Goal: Task Accomplishment & Management: Manage account settings

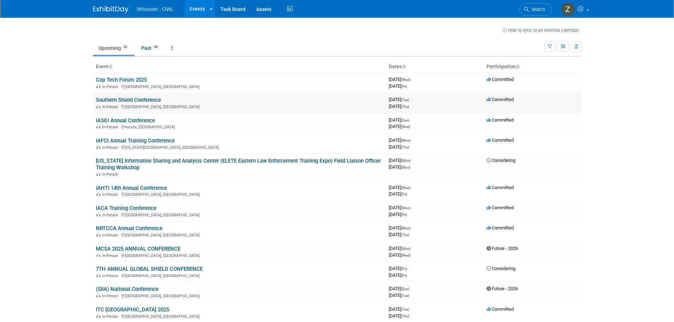
click at [152, 99] on link "Southern Shield Conference" at bounding box center [128, 100] width 65 height 6
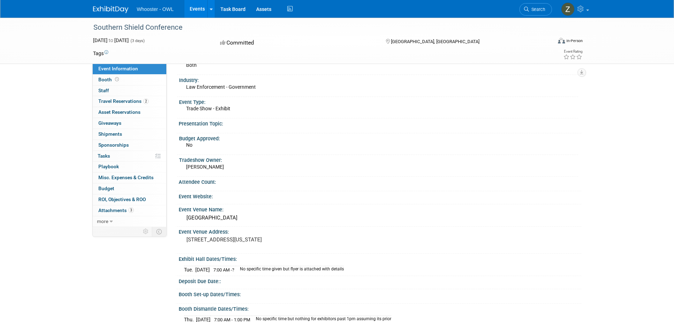
scroll to position [71, 0]
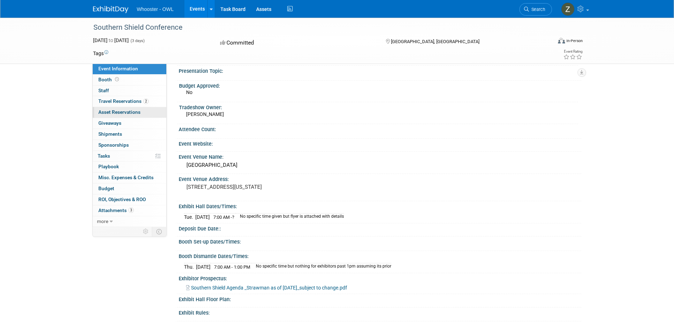
click at [136, 113] on span "Asset Reservations 0" at bounding box center [119, 112] width 42 height 6
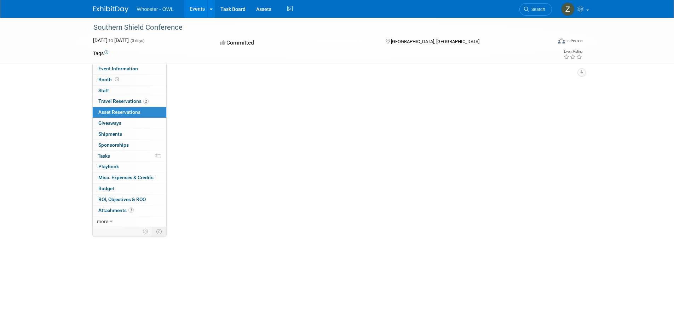
scroll to position [0, 0]
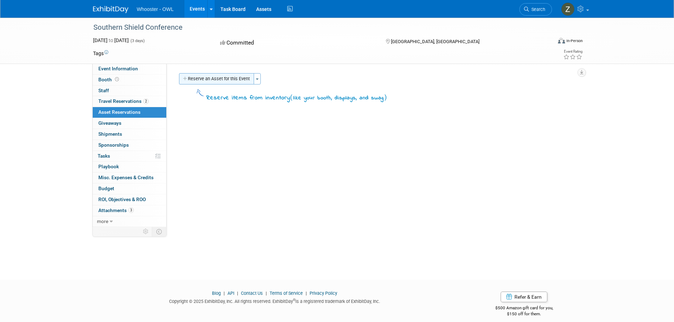
click at [213, 80] on button "Reserve an Asset for this Event" at bounding box center [216, 78] width 75 height 11
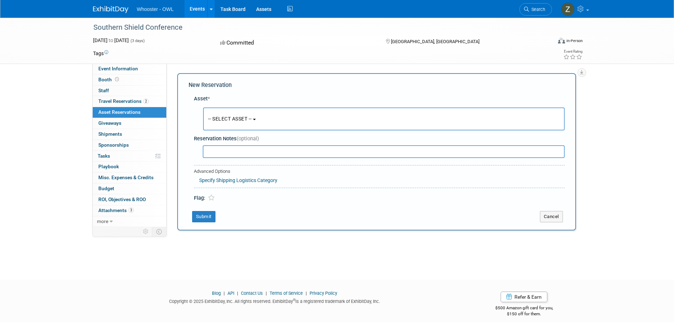
scroll to position [7, 0]
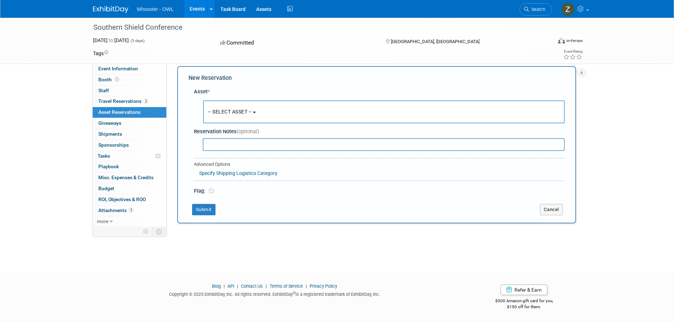
click at [262, 112] on button "-- SELECT ASSET --" at bounding box center [383, 111] width 361 height 23
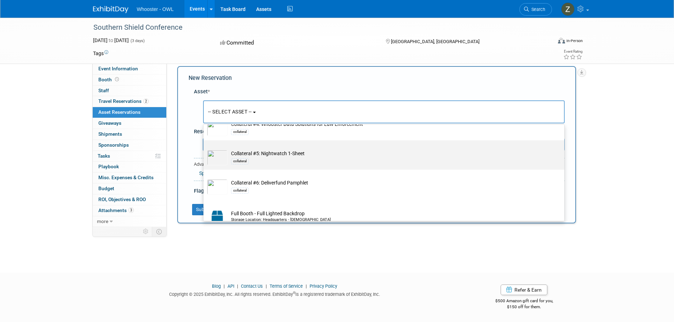
scroll to position [212, 0]
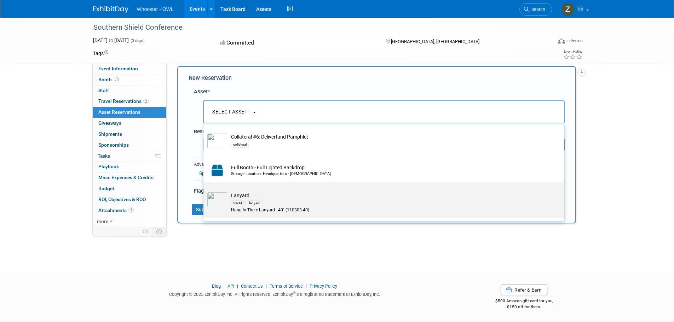
click at [310, 202] on div "SWAG lanyard" at bounding box center [390, 203] width 319 height 8
click at [204, 191] on input "Lanyard SWAG lanyard Hang In There Lanyard - 40" (110303-40)" at bounding box center [202, 188] width 5 height 5
select select "10722234"
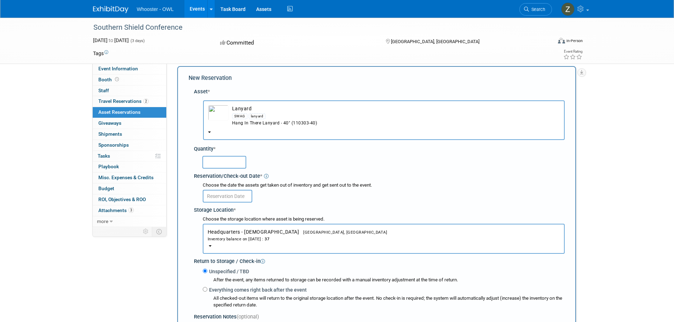
click at [238, 165] on input "text" at bounding box center [224, 162] width 44 height 13
type input "20"
click at [236, 192] on input "text" at bounding box center [227, 196] width 49 height 13
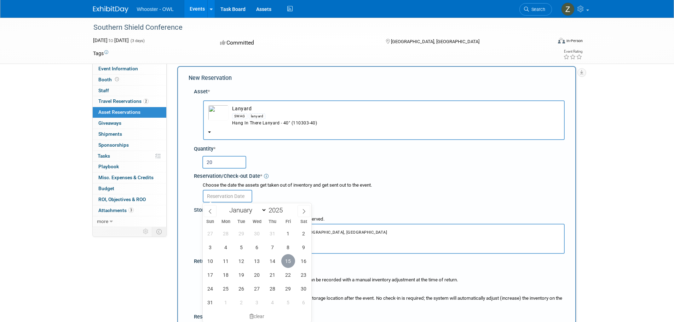
click at [288, 260] on span "15" at bounding box center [288, 261] width 14 height 14
type input "Aug 15, 2025"
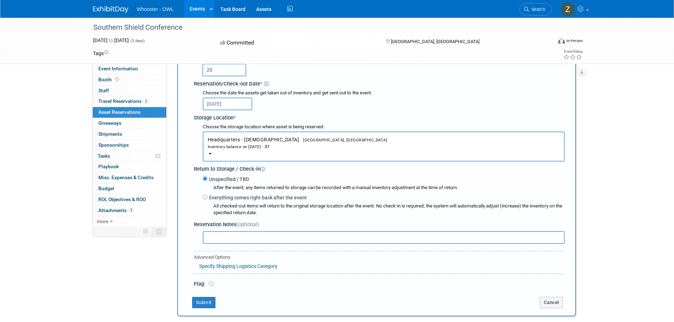
scroll to position [113, 0]
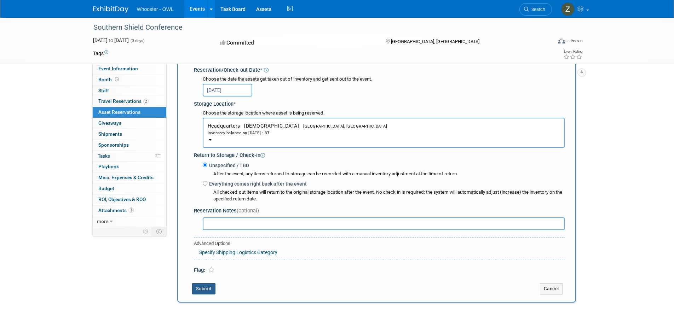
click at [208, 287] on button "Submit" at bounding box center [203, 288] width 23 height 11
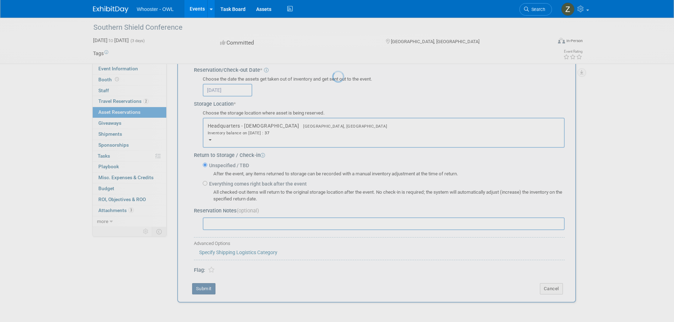
scroll to position [7, 0]
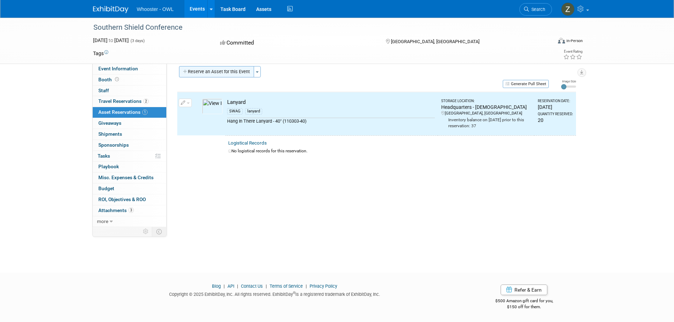
click at [218, 73] on button "Reserve an Asset for this Event" at bounding box center [216, 71] width 75 height 11
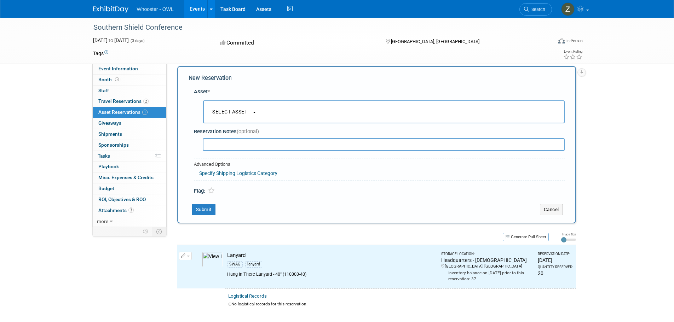
scroll to position [8, 0]
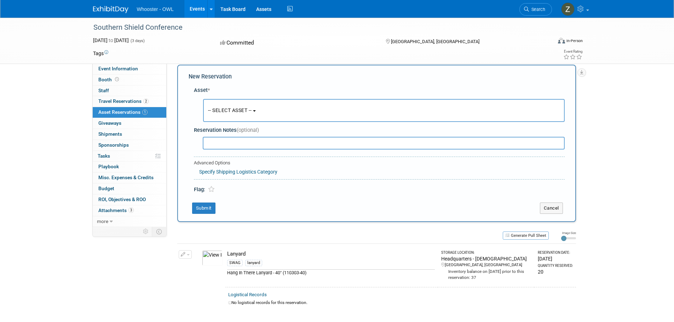
click at [229, 108] on span "-- SELECT ASSET --" at bounding box center [230, 110] width 44 height 6
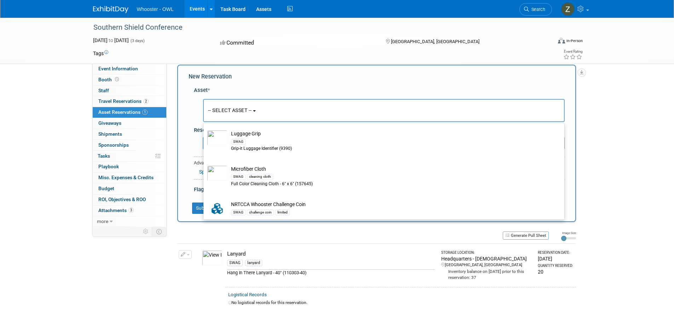
scroll to position [318, 0]
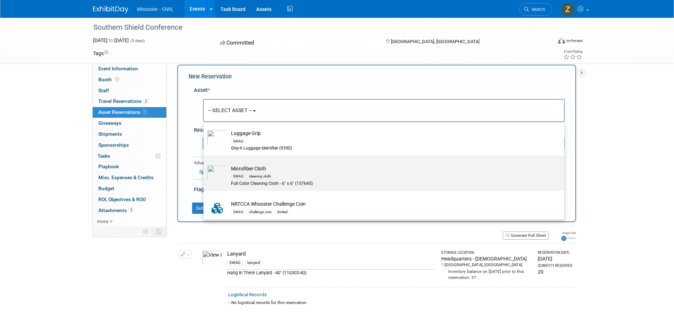
click at [276, 176] on div "SWAG cleaning cloth" at bounding box center [390, 176] width 319 height 8
click at [204, 164] on input "Microfiber Cloth SWAG cleaning cloth Full Color Cleaning Cloth - 6" x 6" (15764…" at bounding box center [202, 161] width 5 height 5
select select "10722233"
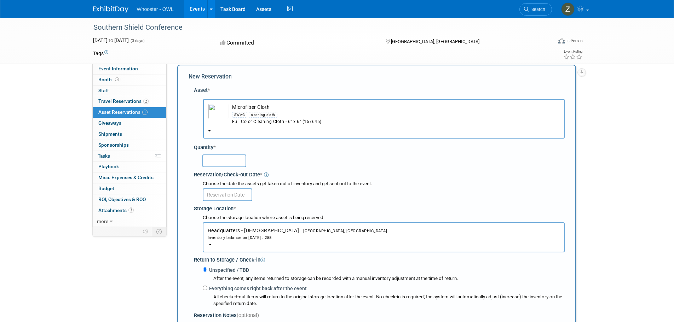
click at [222, 158] on input "text" at bounding box center [224, 161] width 44 height 13
type input "20"
click at [235, 196] on input "text" at bounding box center [227, 194] width 49 height 13
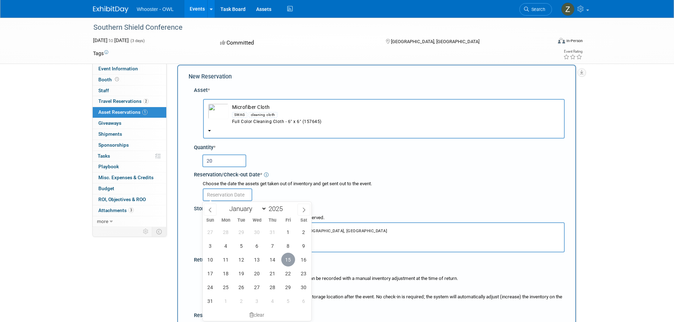
click at [284, 258] on span "15" at bounding box center [288, 260] width 14 height 14
type input "Aug 15, 2025"
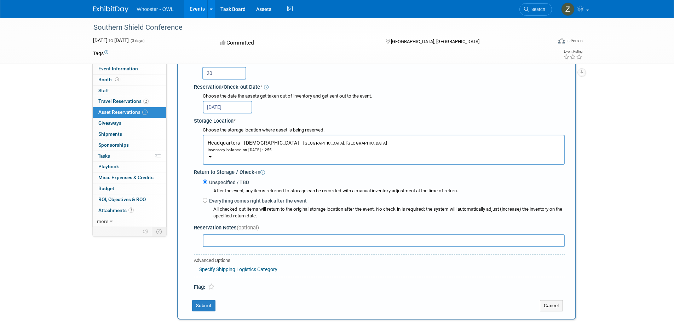
scroll to position [150, 0]
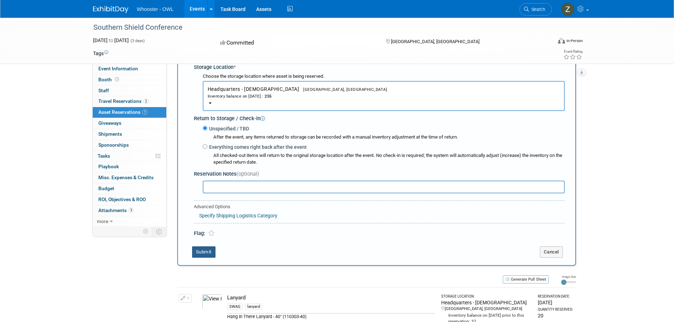
click at [209, 252] on button "Submit" at bounding box center [203, 251] width 23 height 11
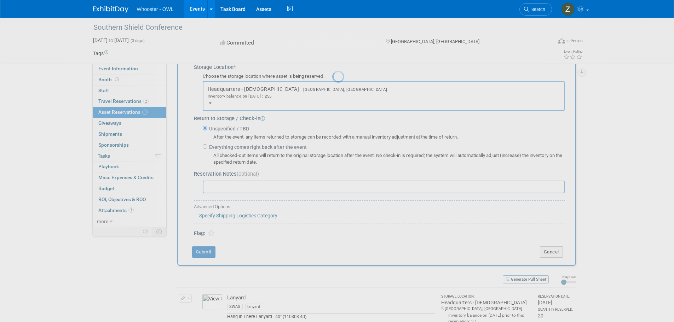
scroll to position [7, 0]
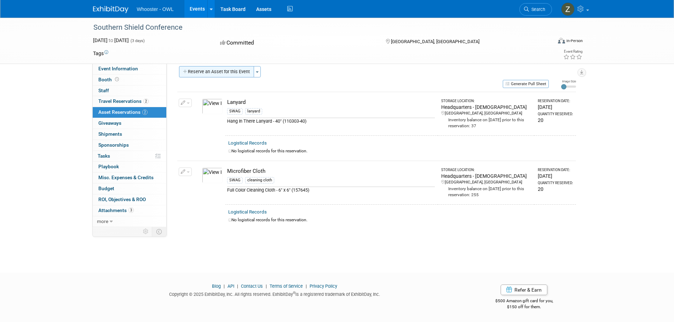
click at [225, 76] on button "Reserve an Asset for this Event" at bounding box center [216, 71] width 75 height 11
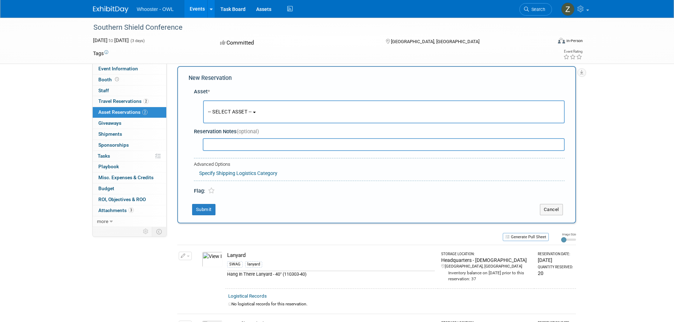
scroll to position [8, 0]
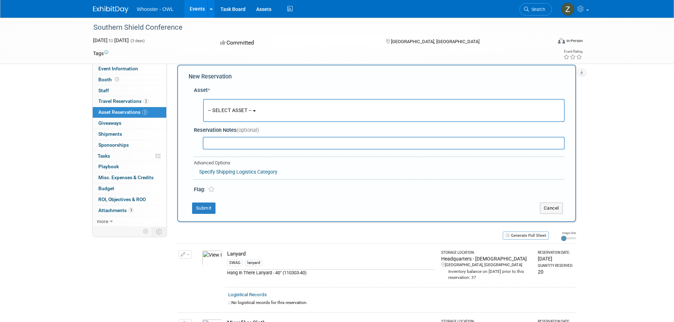
click at [256, 110] on b "button" at bounding box center [254, 110] width 3 height 1
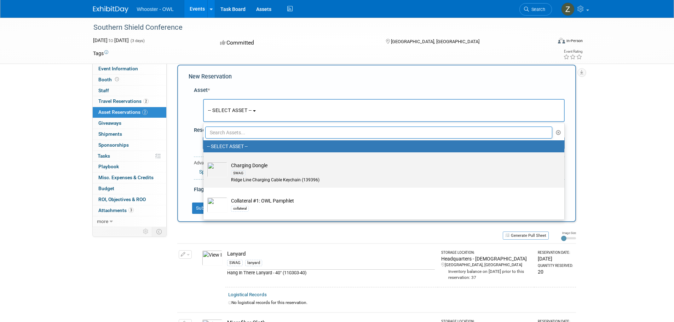
click at [258, 168] on td "Charging Dongle SWAG Ridge Line Charging Cable Keychain (139396)" at bounding box center [388, 173] width 322 height 22
click at [204, 161] on input "Charging Dongle SWAG Ridge Line Charging Cable Keychain (139396)" at bounding box center [202, 158] width 5 height 5
select select "10722225"
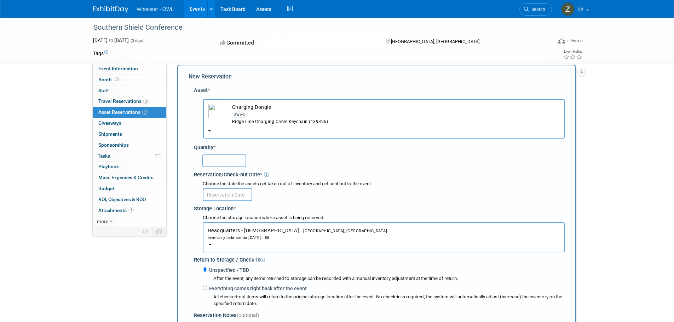
click at [238, 162] on input "text" at bounding box center [224, 161] width 44 height 13
type input "20"
click at [235, 193] on input "text" at bounding box center [227, 194] width 49 height 13
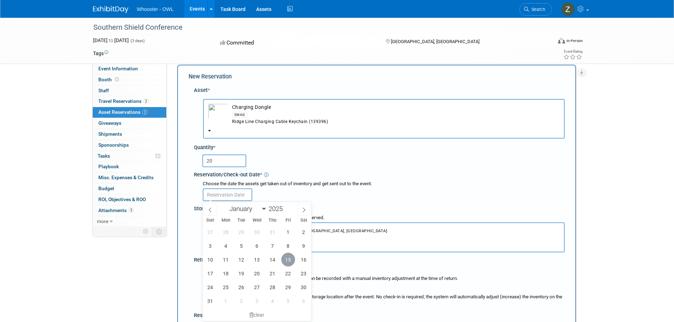
click at [292, 259] on span "15" at bounding box center [288, 260] width 14 height 14
type input "Aug 15, 2025"
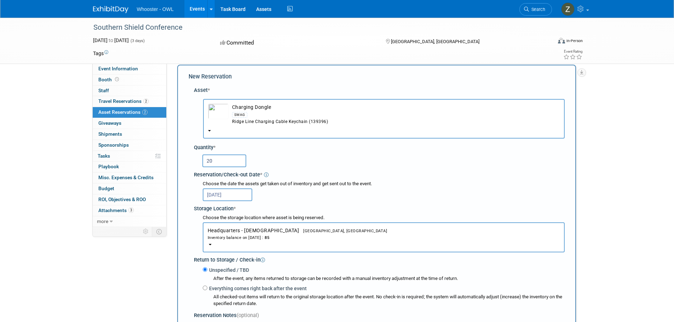
scroll to position [115, 0]
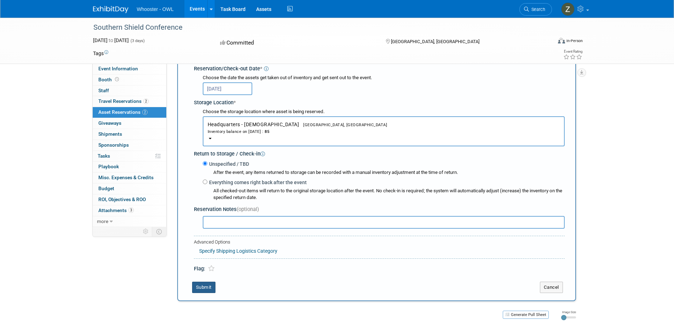
click at [202, 291] on button "Submit" at bounding box center [203, 287] width 23 height 11
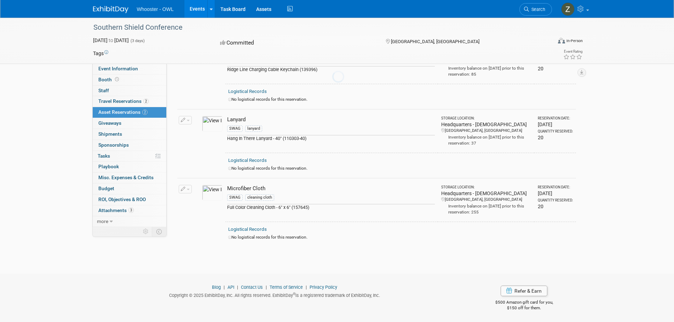
scroll to position [11, 0]
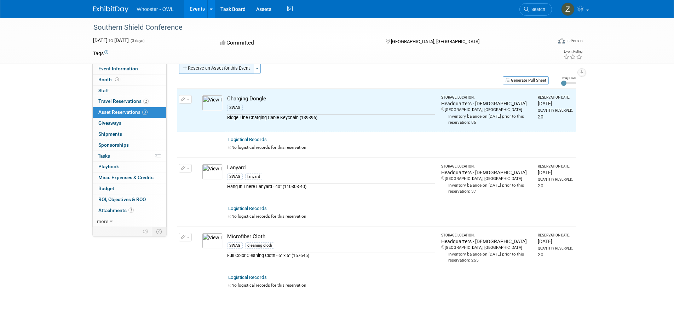
click at [222, 72] on button "Reserve an Asset for this Event" at bounding box center [216, 68] width 75 height 11
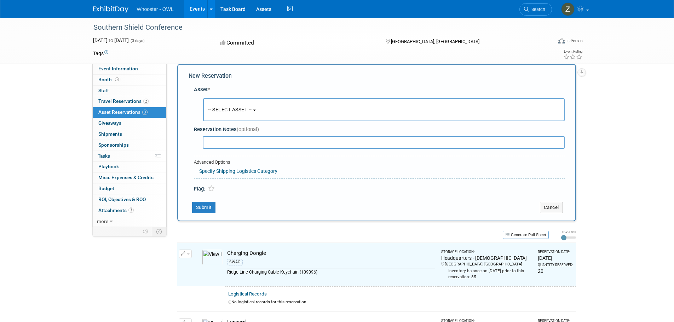
scroll to position [8, 0]
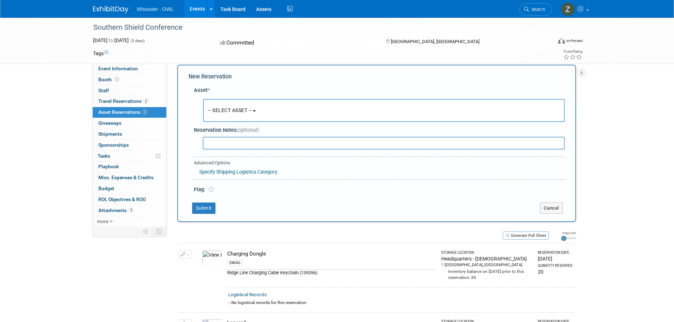
click at [231, 105] on button "-- SELECT ASSET --" at bounding box center [383, 110] width 361 height 23
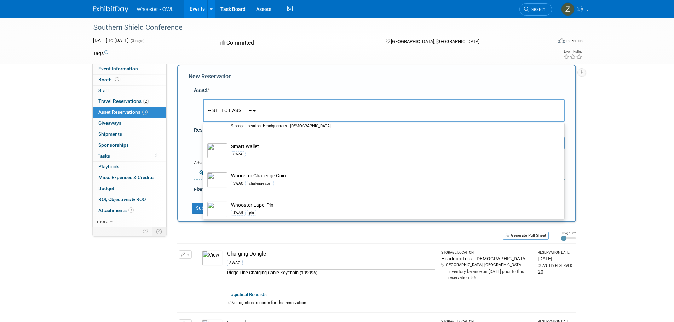
scroll to position [601, 0]
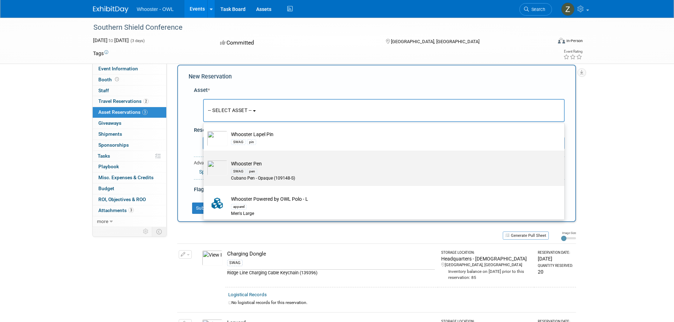
click at [249, 171] on td "Whooster Pen SWAG pen Cubano Pen - Opaque (109148-S)" at bounding box center [388, 171] width 322 height 22
click at [204, 159] on input "Whooster Pen SWAG pen Cubano Pen - Opaque (109148-S)" at bounding box center [202, 157] width 5 height 5
select select "10722231"
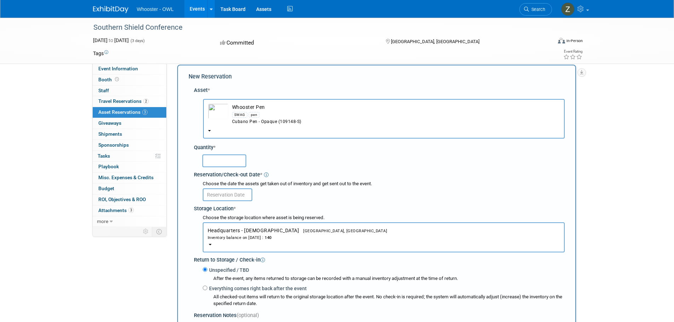
click at [230, 161] on input "text" at bounding box center [224, 161] width 44 height 13
type input "20"
click at [234, 196] on input "text" at bounding box center [227, 194] width 49 height 13
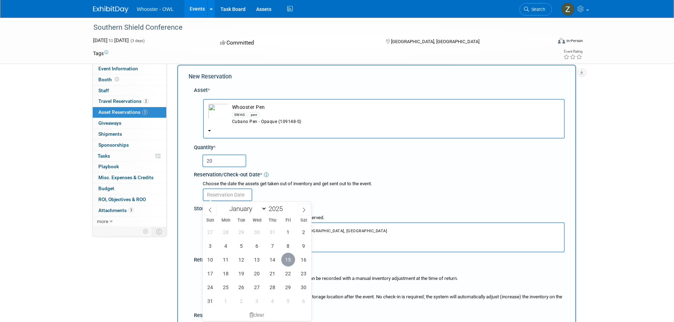
click at [284, 259] on span "15" at bounding box center [288, 260] width 14 height 14
type input "Aug 15, 2025"
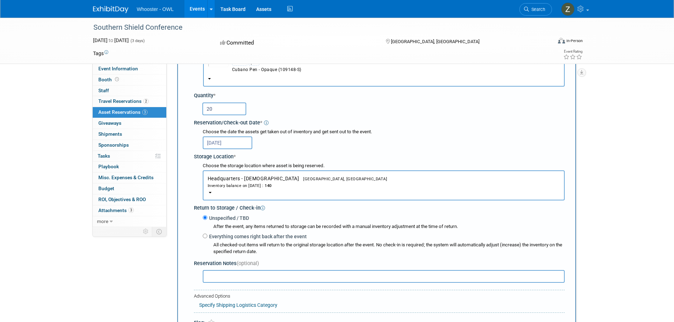
scroll to position [150, 0]
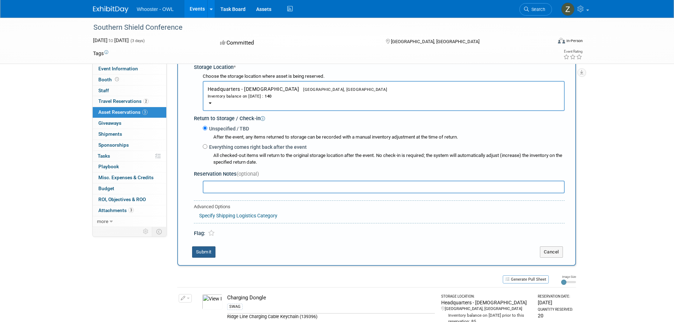
click at [206, 254] on button "Submit" at bounding box center [203, 251] width 23 height 11
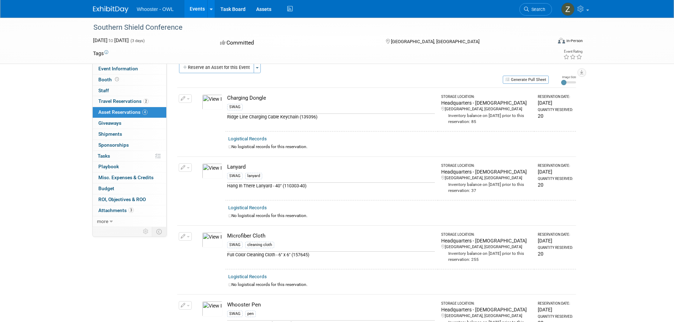
scroll to position [0, 0]
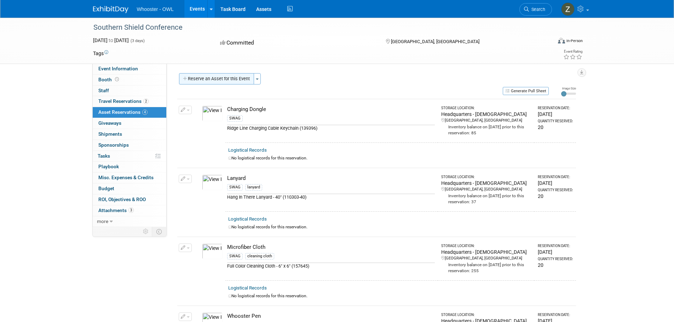
click at [225, 77] on button "Reserve an Asset for this Event" at bounding box center [216, 78] width 75 height 11
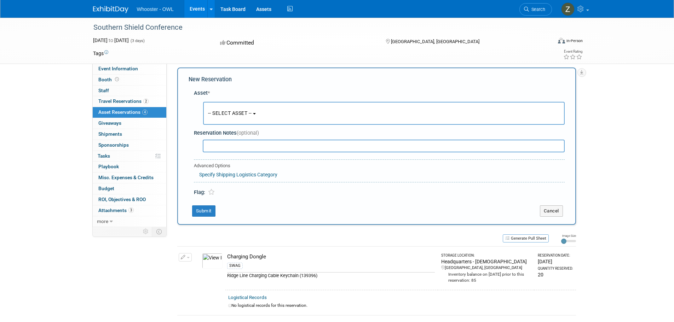
scroll to position [8, 0]
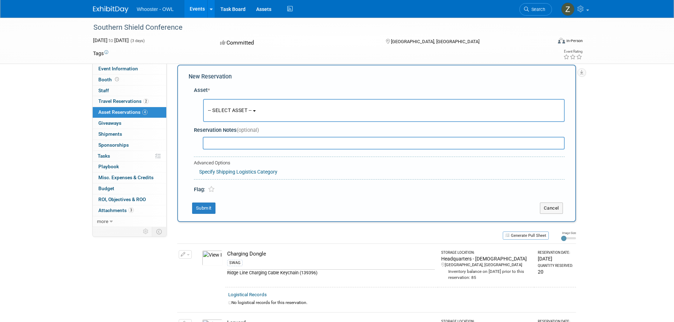
click at [244, 112] on span "-- SELECT ASSET --" at bounding box center [230, 110] width 44 height 6
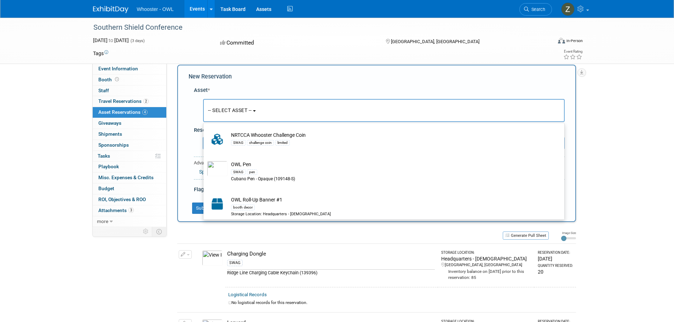
scroll to position [424, 0]
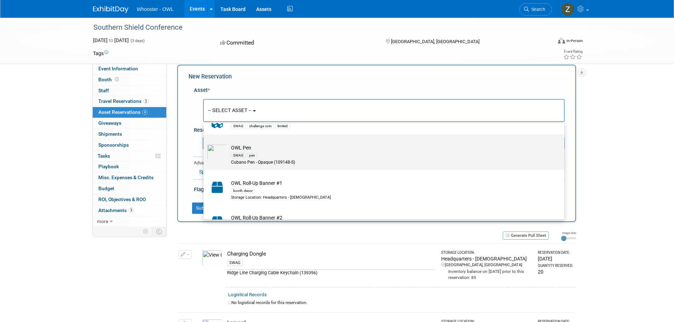
click at [245, 152] on td "OWL Pen SWAG pen Cubano Pen - Opaque (109148-S)" at bounding box center [388, 155] width 322 height 22
click at [204, 143] on input "OWL Pen SWAG pen Cubano Pen - Opaque (109148-S)" at bounding box center [202, 141] width 5 height 5
select select "10722232"
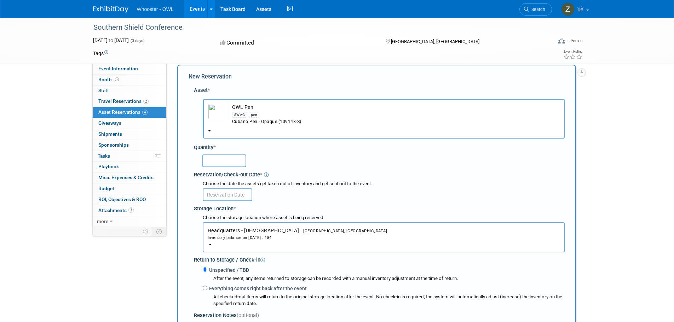
click at [233, 161] on input "text" at bounding box center [224, 161] width 44 height 13
type input "20"
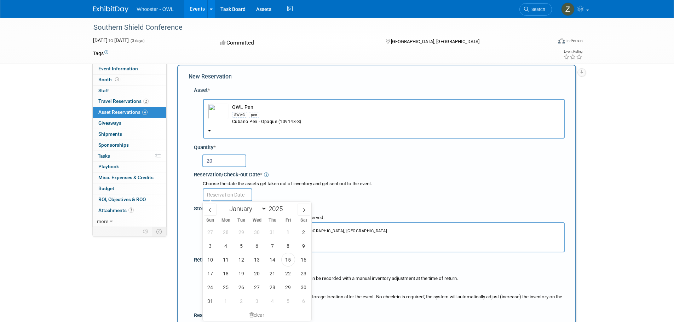
click at [212, 197] on input "text" at bounding box center [227, 194] width 49 height 13
click at [287, 258] on span "15" at bounding box center [288, 260] width 14 height 14
type input "Aug 15, 2025"
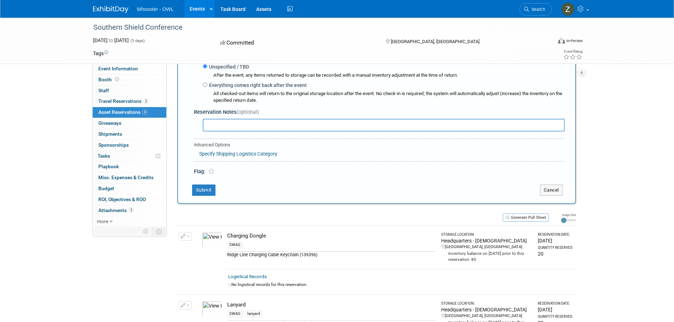
scroll to position [221, 0]
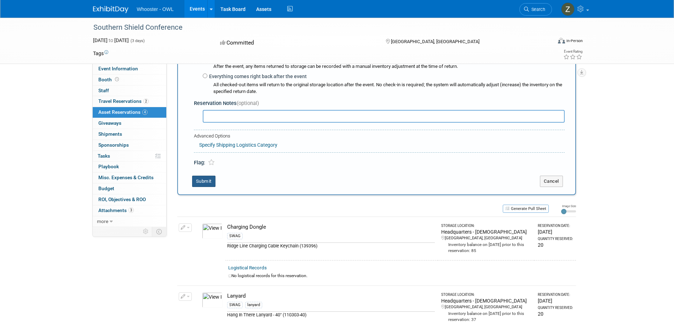
click at [204, 187] on button "Submit" at bounding box center [203, 181] width 23 height 11
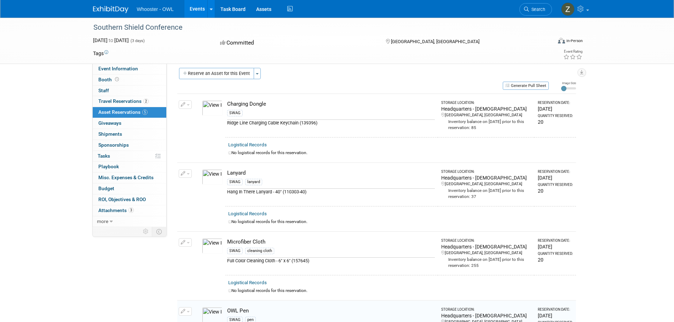
scroll to position [0, 0]
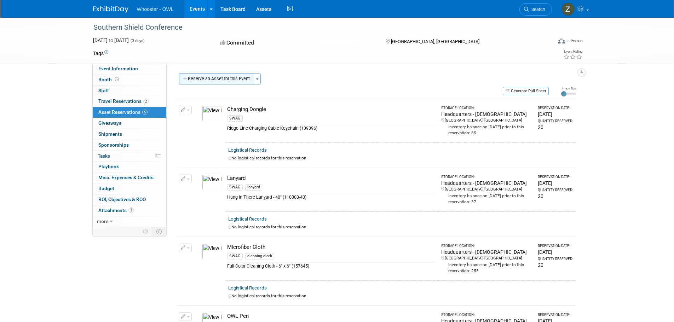
click at [216, 81] on button "Reserve an Asset for this Event" at bounding box center [216, 78] width 75 height 11
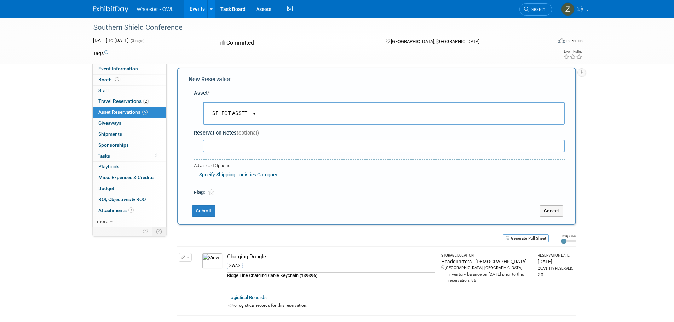
scroll to position [8, 0]
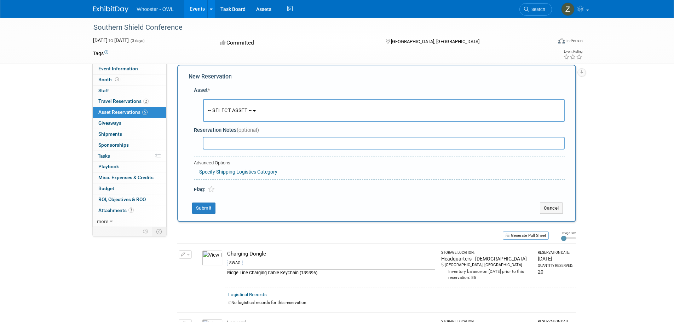
click at [261, 108] on button "-- SELECT ASSET --" at bounding box center [383, 110] width 361 height 23
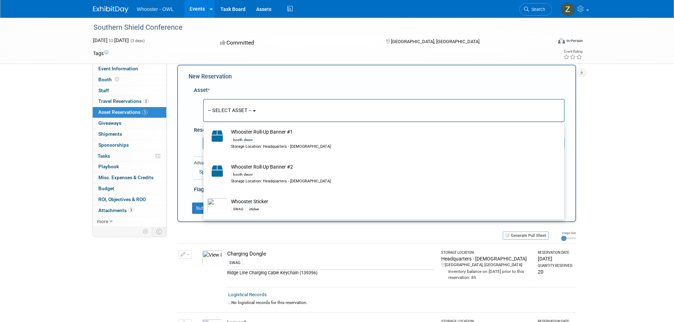
scroll to position [836, 0]
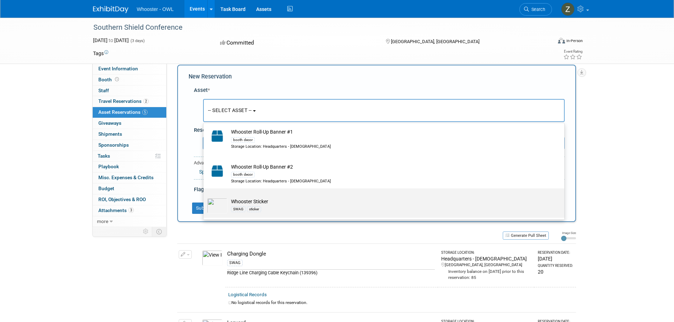
click at [275, 204] on td "Whooster Sticker SWAG sticker" at bounding box center [388, 206] width 322 height 16
click at [204, 197] on input "Whooster Sticker SWAG sticker" at bounding box center [202, 194] width 5 height 5
select select "10722236"
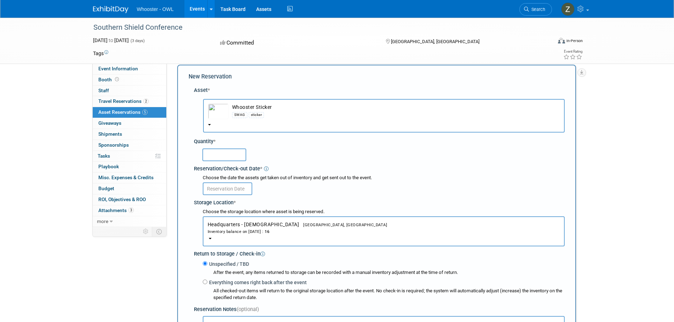
click at [222, 154] on input "text" at bounding box center [224, 154] width 44 height 13
type input "5"
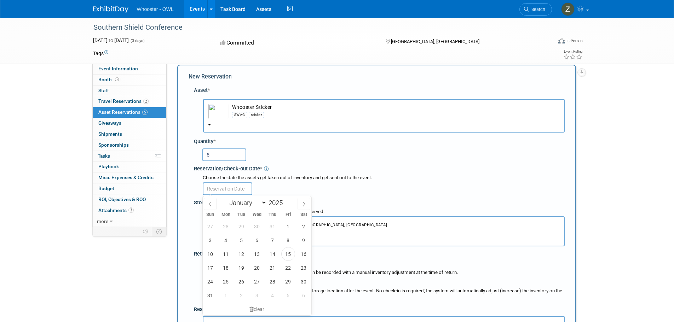
click at [235, 185] on input "text" at bounding box center [227, 188] width 49 height 13
click at [291, 256] on span "15" at bounding box center [288, 254] width 14 height 14
type input "Aug 15, 2025"
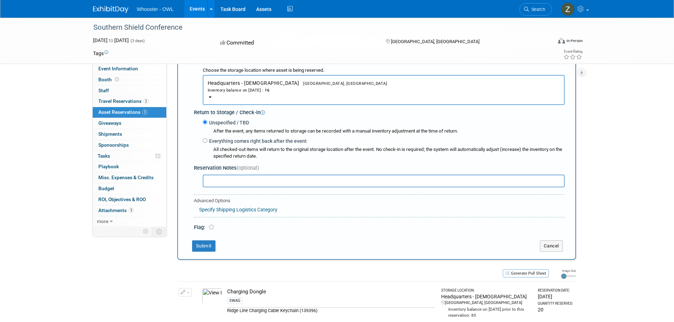
scroll to position [185, 0]
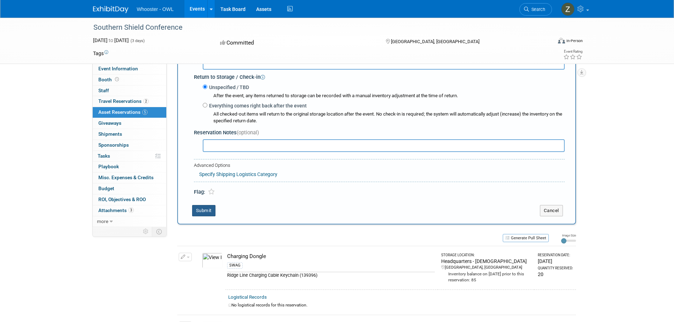
click at [208, 212] on button "Submit" at bounding box center [203, 210] width 23 height 11
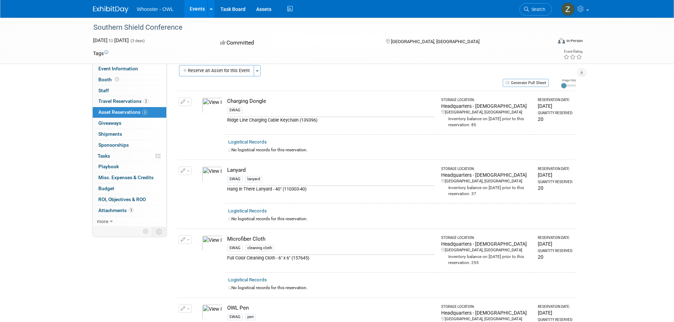
scroll to position [0, 0]
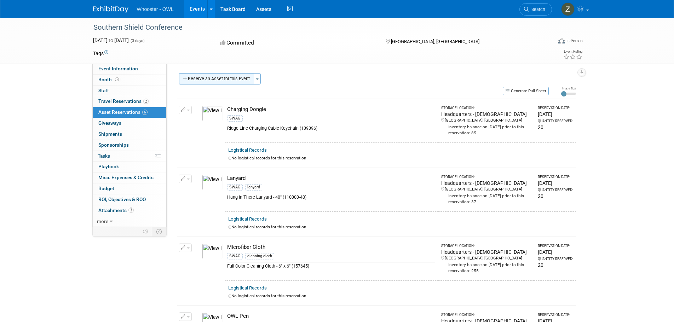
click at [222, 77] on button "Reserve an Asset for this Event" at bounding box center [216, 78] width 75 height 11
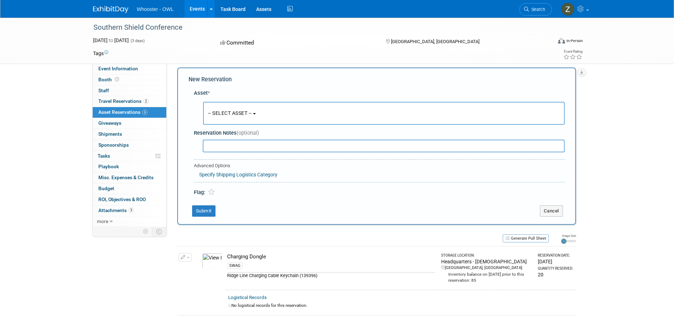
scroll to position [8, 0]
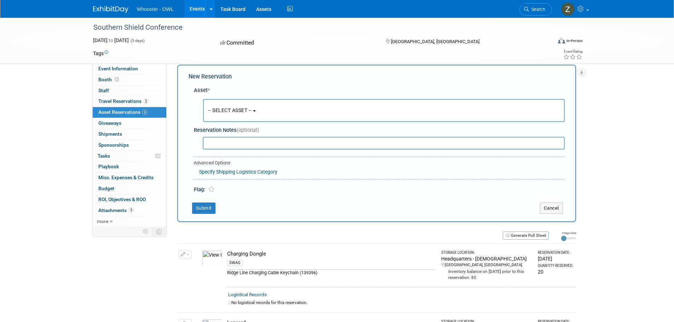
click at [264, 116] on button "-- SELECT ASSET --" at bounding box center [383, 110] width 361 height 23
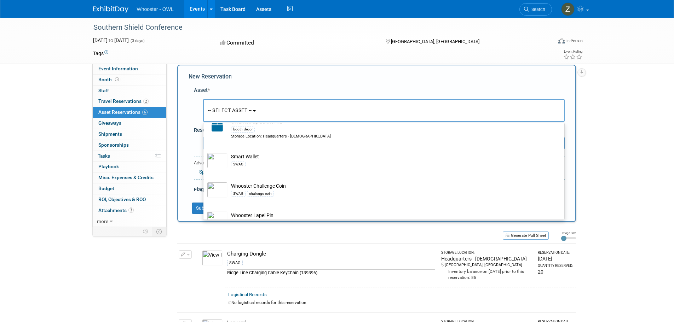
scroll to position [566, 0]
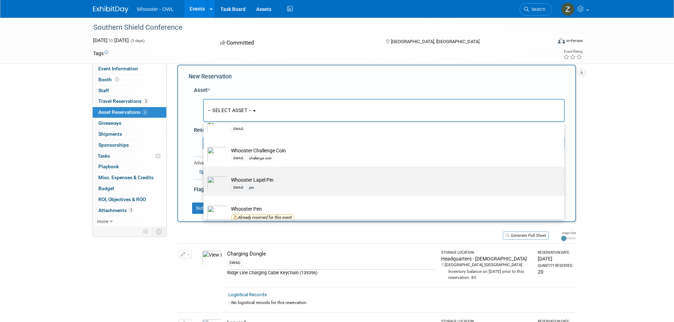
click at [267, 182] on td "Whooster Lapel Pin SWAG pin" at bounding box center [388, 184] width 322 height 16
click at [204, 175] on input "Whooster Lapel Pin SWAG pin" at bounding box center [202, 172] width 5 height 5
select select "10722239"
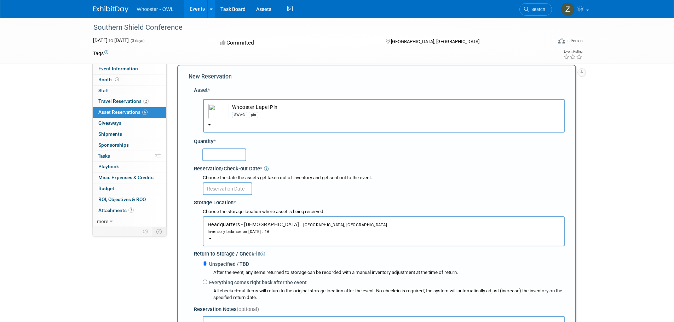
click at [239, 157] on input "text" at bounding box center [224, 154] width 44 height 13
type input "10"
click at [224, 185] on input "text" at bounding box center [227, 188] width 49 height 13
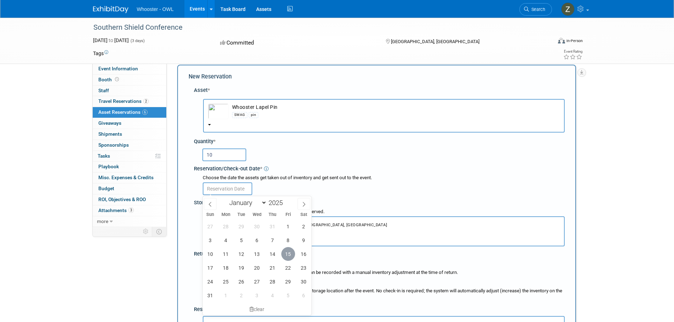
click at [292, 253] on span "15" at bounding box center [288, 254] width 14 height 14
type input "Aug 15, 2025"
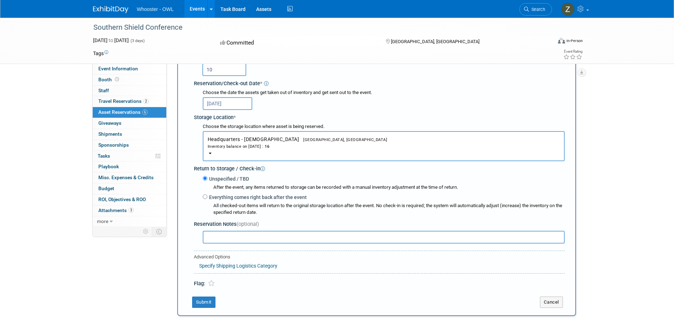
scroll to position [115, 0]
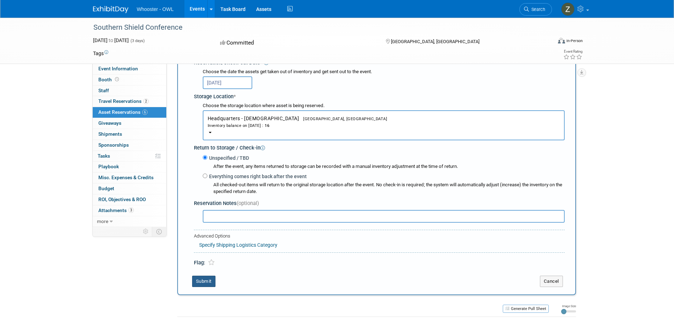
click at [208, 282] on button "Submit" at bounding box center [203, 281] width 23 height 11
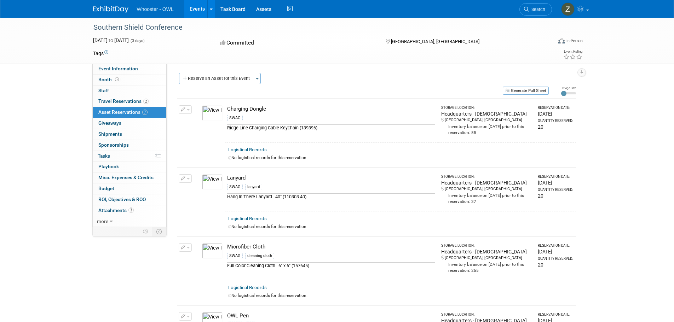
scroll to position [0, 0]
click at [212, 76] on button "Reserve an Asset for this Event" at bounding box center [216, 78] width 75 height 11
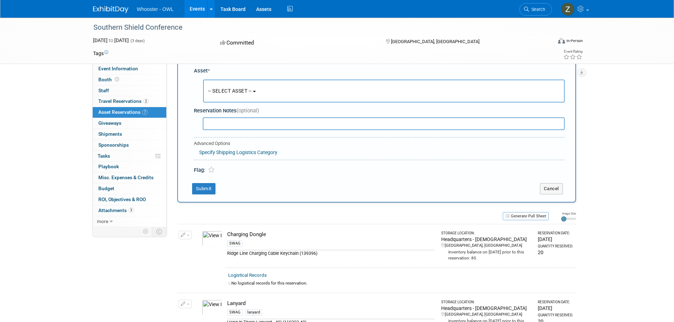
scroll to position [44, 0]
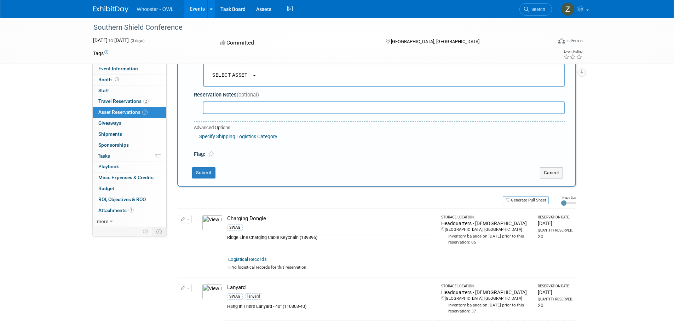
click at [259, 73] on button "-- SELECT ASSET --" at bounding box center [383, 75] width 361 height 23
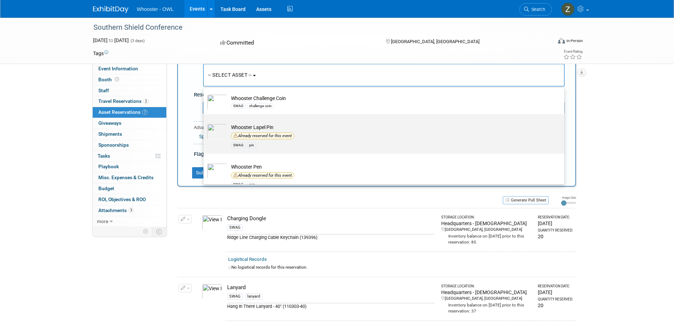
scroll to position [566, 0]
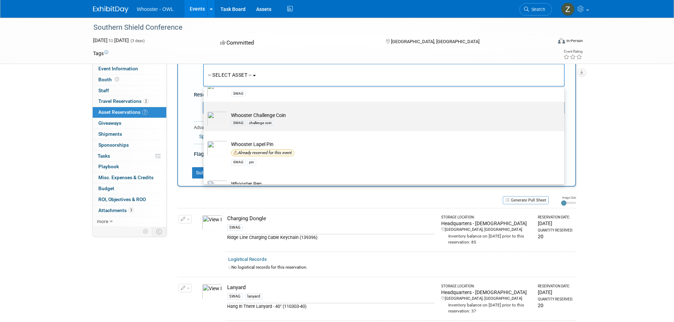
click at [268, 120] on td "Whooster Challenge Coin SWAG challenge coin" at bounding box center [388, 119] width 322 height 16
click at [204, 110] on input "Whooster Challenge Coin SWAG challenge coin" at bounding box center [202, 108] width 5 height 5
select select "10722238"
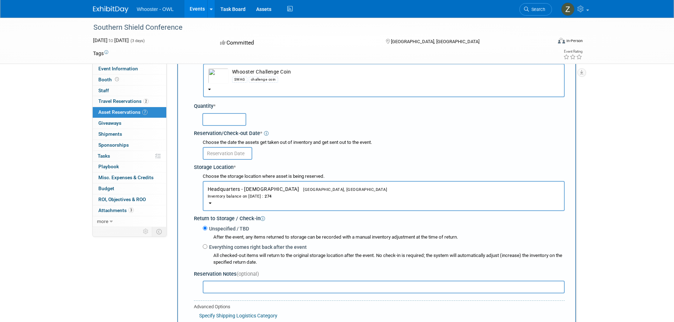
click at [235, 123] on input "text" at bounding box center [224, 119] width 44 height 13
type input "10"
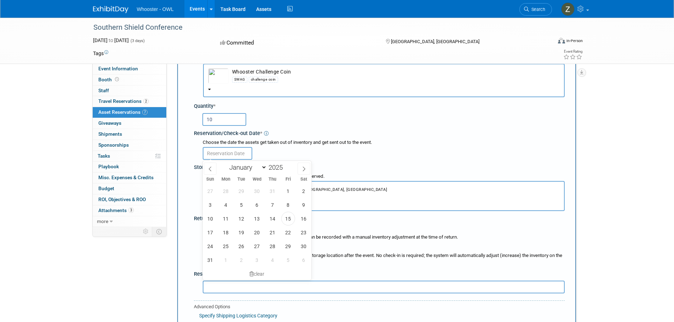
click at [238, 156] on input "text" at bounding box center [227, 153] width 49 height 13
click at [287, 217] on span "15" at bounding box center [288, 219] width 14 height 14
type input "Aug 15, 2025"
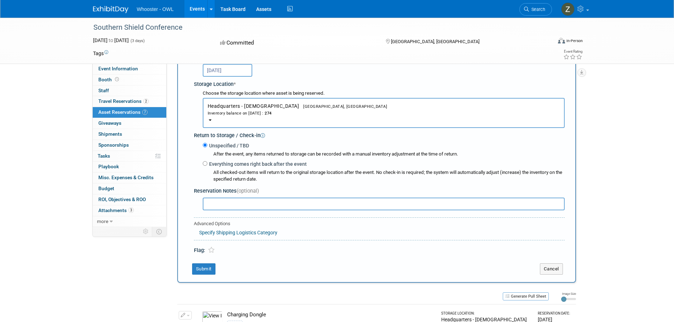
scroll to position [150, 0]
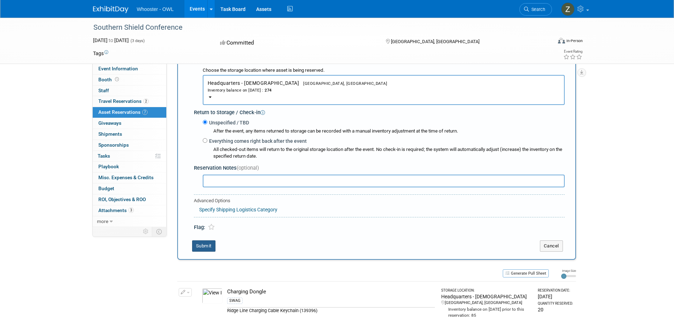
click at [207, 248] on button "Submit" at bounding box center [203, 245] width 23 height 11
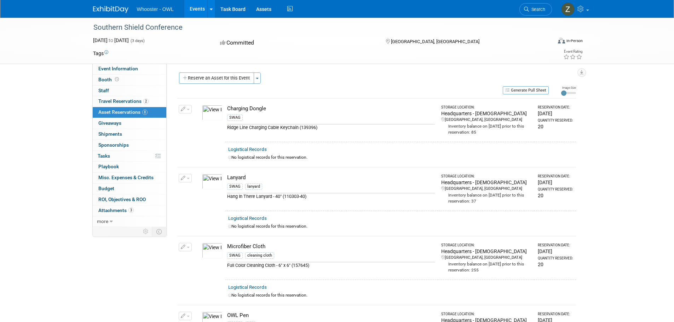
scroll to position [0, 0]
click at [212, 80] on button "Reserve an Asset for this Event" at bounding box center [216, 78] width 75 height 11
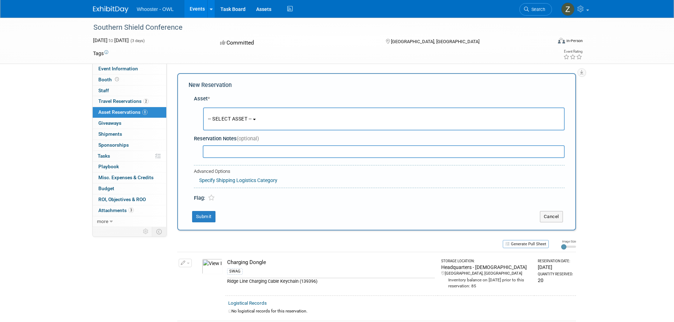
scroll to position [8, 0]
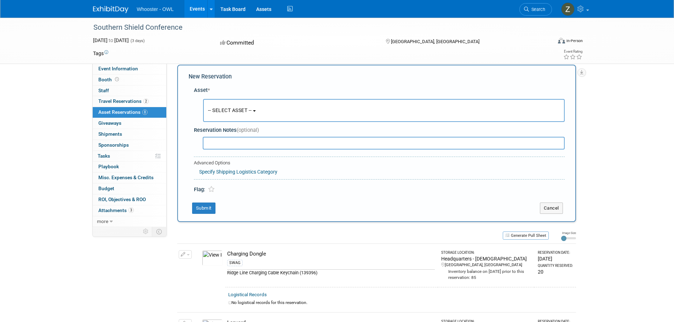
click at [270, 112] on button "-- SELECT ASSET --" at bounding box center [383, 110] width 361 height 23
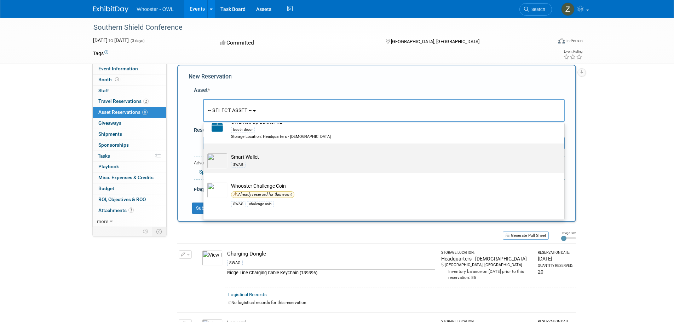
scroll to position [530, 0]
click at [256, 161] on td "Smart Wallet SWAG" at bounding box center [388, 161] width 322 height 16
click at [204, 152] on input "Smart Wallet SWAG" at bounding box center [202, 149] width 5 height 5
select select "10722237"
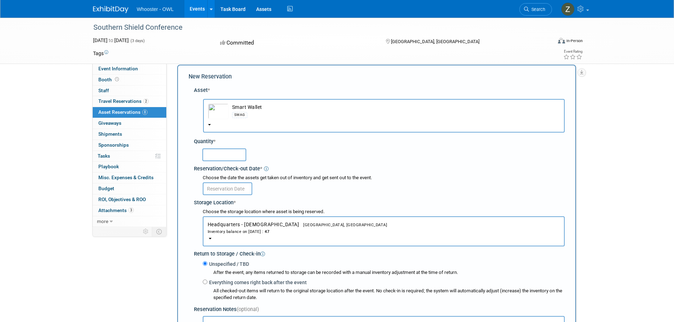
click at [223, 159] on input "text" at bounding box center [224, 154] width 44 height 13
type input "10"
click at [223, 191] on input "text" at bounding box center [227, 188] width 49 height 13
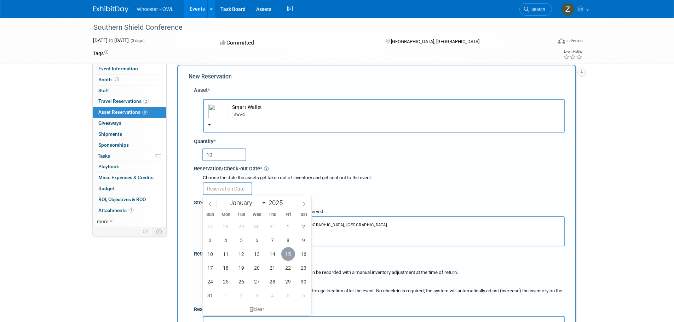
click at [286, 252] on span "15" at bounding box center [288, 254] width 14 height 14
type input "Aug 15, 2025"
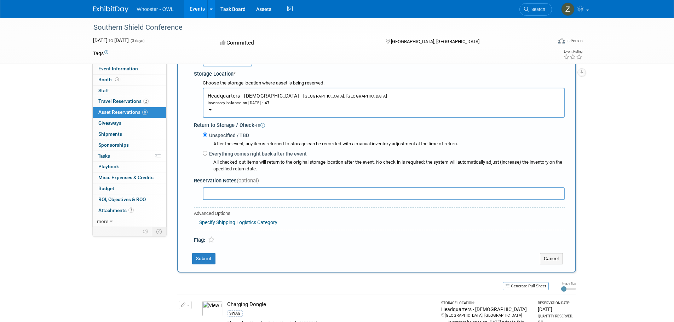
scroll to position [150, 0]
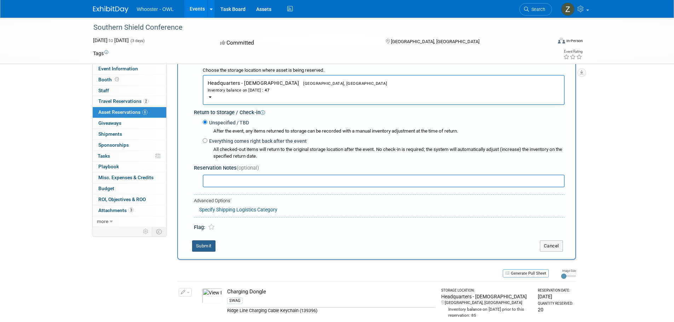
click at [205, 243] on button "Submit" at bounding box center [203, 245] width 23 height 11
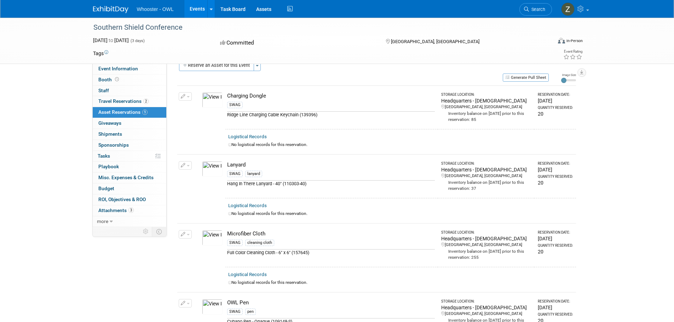
scroll to position [0, 0]
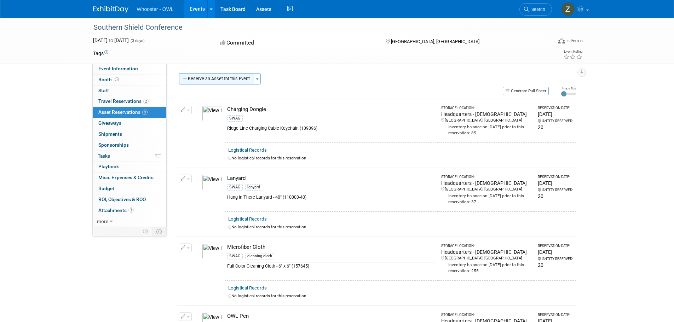
click at [219, 78] on button "Reserve an Asset for this Event" at bounding box center [216, 78] width 75 height 11
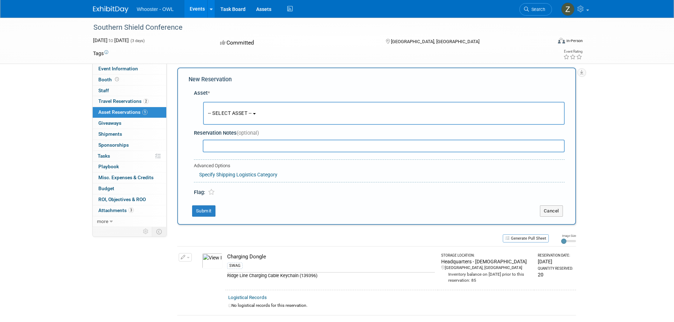
scroll to position [8, 0]
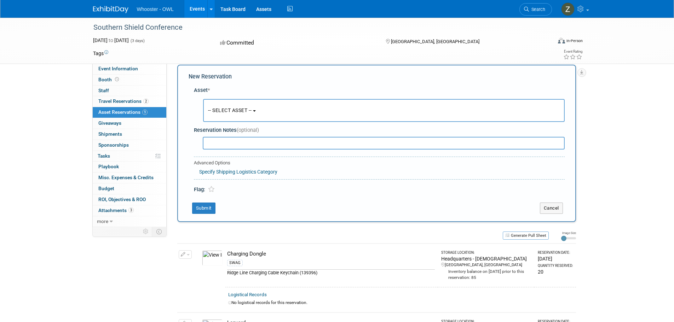
click at [241, 114] on button "-- SELECT ASSET --" at bounding box center [383, 110] width 361 height 23
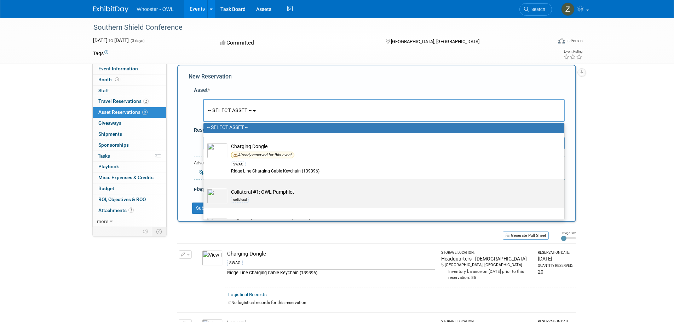
scroll to position [35, 0]
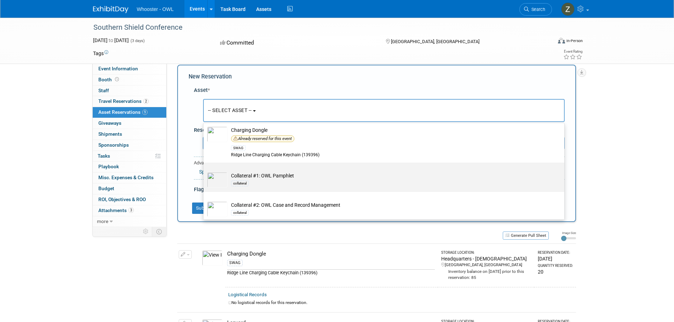
click at [290, 188] on label "Collateral #1: OWL Pamphlet collateral" at bounding box center [382, 177] width 350 height 27
click at [204, 171] on input "Collateral #1: OWL Pamphlet collateral" at bounding box center [202, 169] width 5 height 5
select select "10726646"
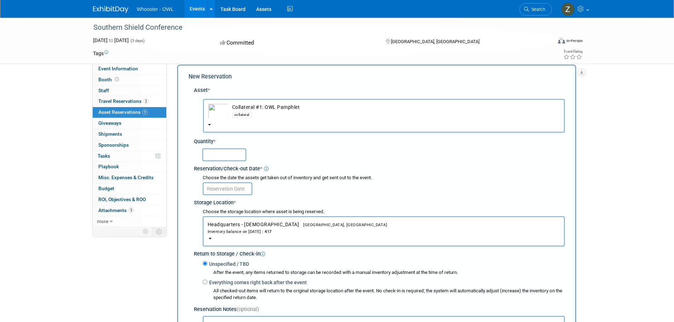
click at [227, 155] on input "text" at bounding box center [224, 154] width 44 height 13
type input "25"
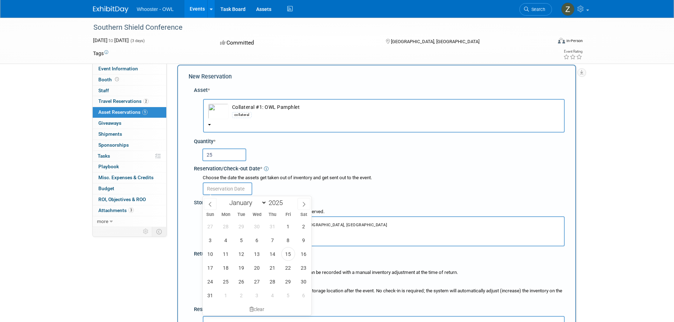
click at [227, 190] on input "text" at bounding box center [227, 188] width 49 height 13
click at [287, 252] on span "15" at bounding box center [288, 254] width 14 height 14
type input "Aug 15, 2025"
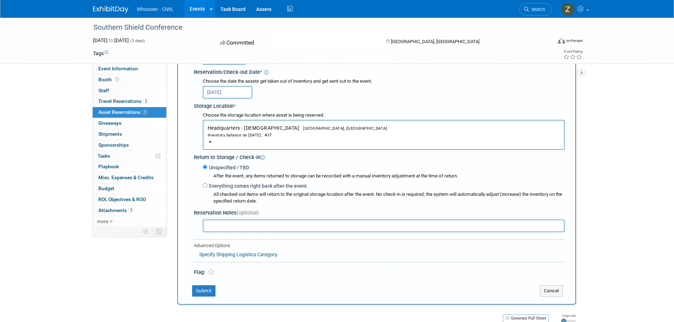
scroll to position [115, 0]
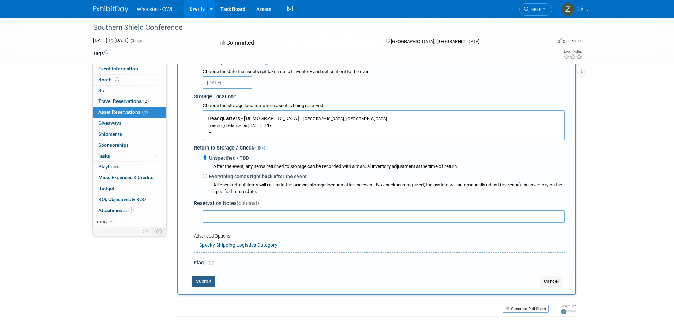
click at [205, 281] on button "Submit" at bounding box center [203, 281] width 23 height 11
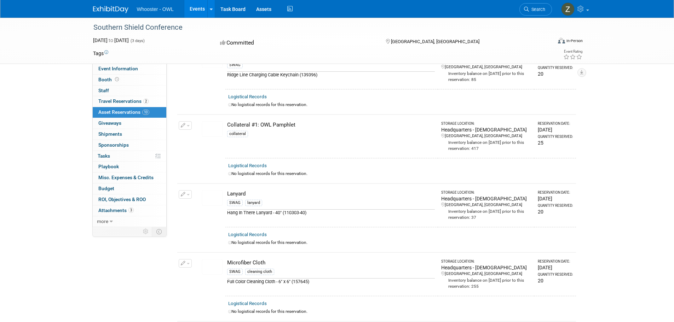
scroll to position [0, 0]
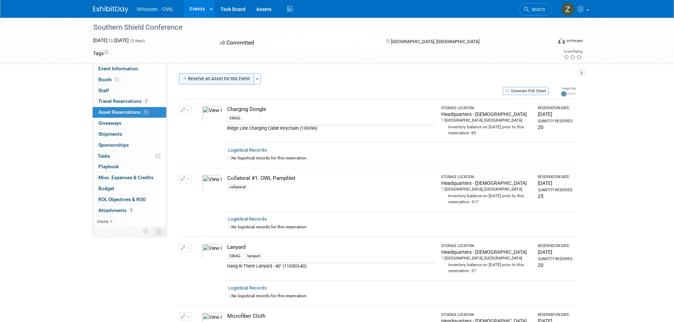
click at [232, 78] on button "Reserve an Asset for this Event" at bounding box center [216, 78] width 75 height 11
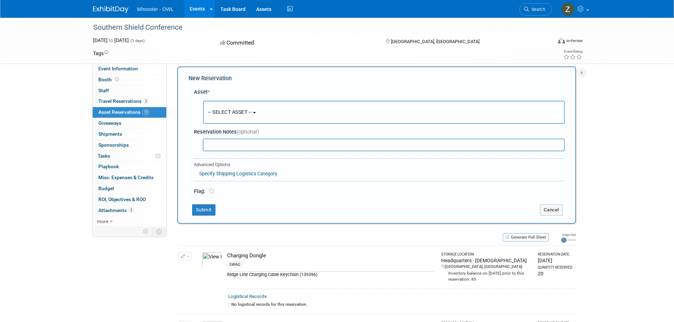
scroll to position [8, 0]
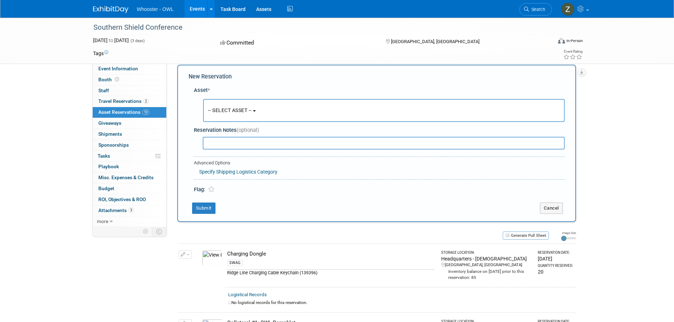
drag, startPoint x: 249, startPoint y: 110, endPoint x: 248, endPoint y: 115, distance: 5.1
click at [249, 110] on span "-- SELECT ASSET --" at bounding box center [230, 110] width 44 height 6
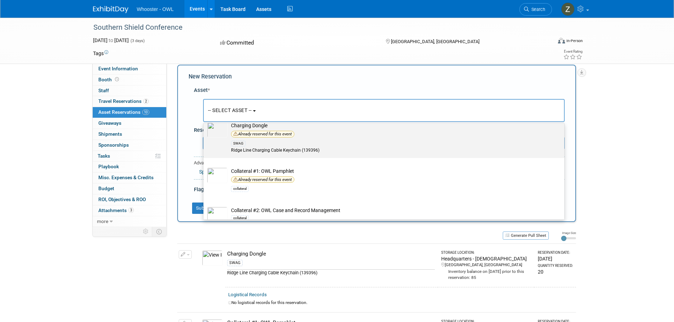
scroll to position [71, 0]
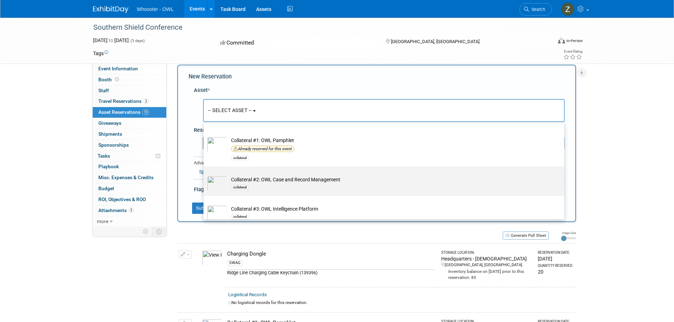
click at [289, 184] on div "collateral" at bounding box center [390, 187] width 319 height 8
click at [204, 175] on input "Collateral #2: OWL Case and Record Management collateral" at bounding box center [202, 172] width 5 height 5
select select "10727305"
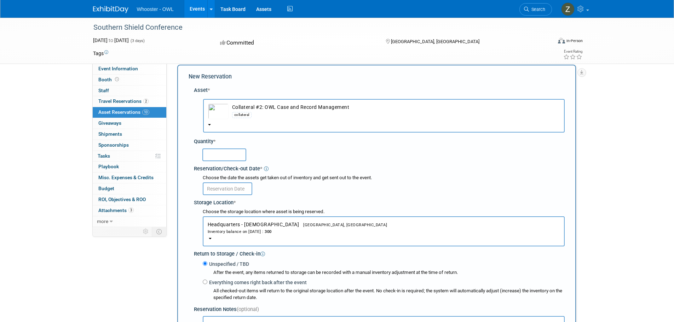
click at [229, 160] on input "text" at bounding box center [224, 154] width 44 height 13
type input "25"
click at [250, 198] on div "Storage Location *" at bounding box center [379, 202] width 371 height 10
click at [241, 191] on input "text" at bounding box center [227, 188] width 49 height 13
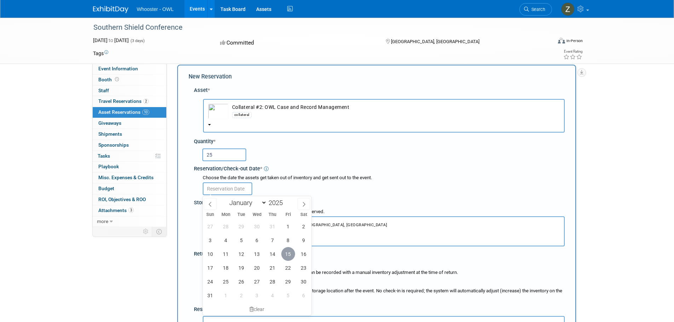
click at [292, 251] on span "15" at bounding box center [288, 254] width 14 height 14
type input "Aug 15, 2025"
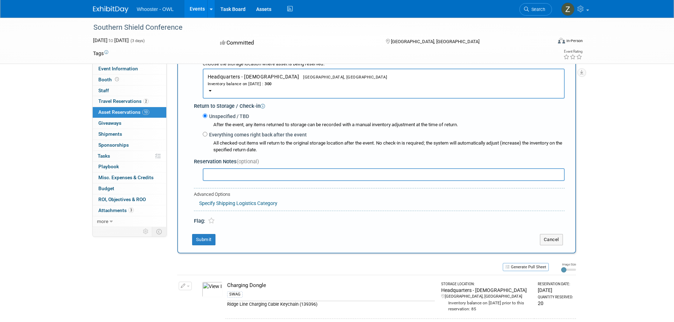
scroll to position [185, 0]
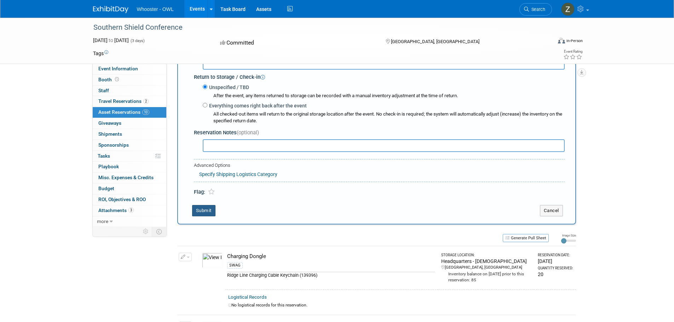
click at [206, 212] on button "Submit" at bounding box center [203, 210] width 23 height 11
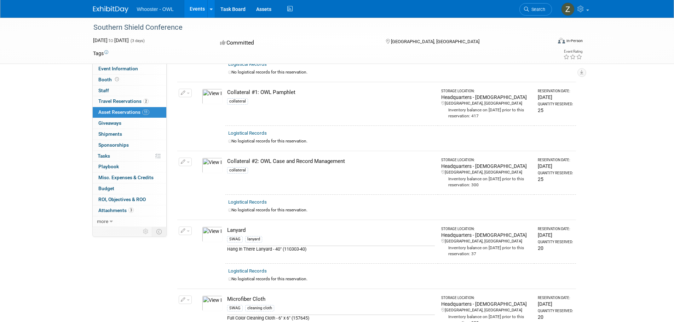
scroll to position [0, 0]
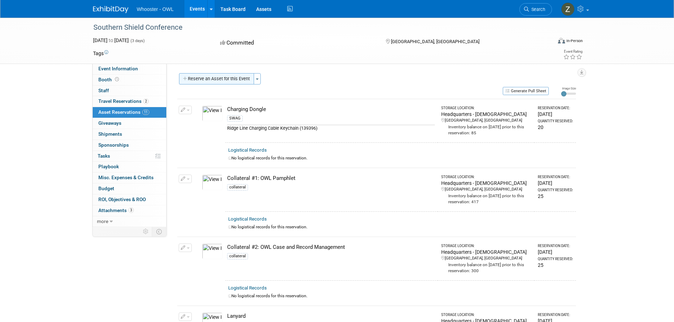
click at [222, 79] on button "Reserve an Asset for this Event" at bounding box center [216, 78] width 75 height 11
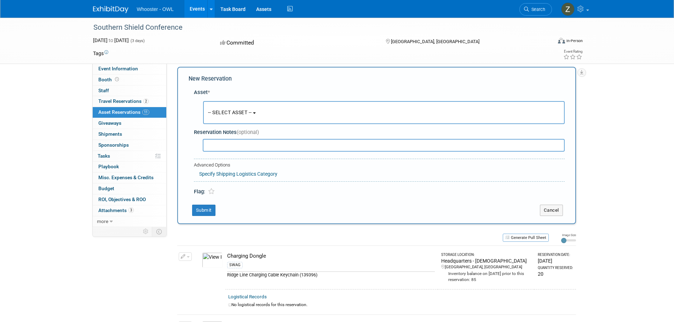
scroll to position [8, 0]
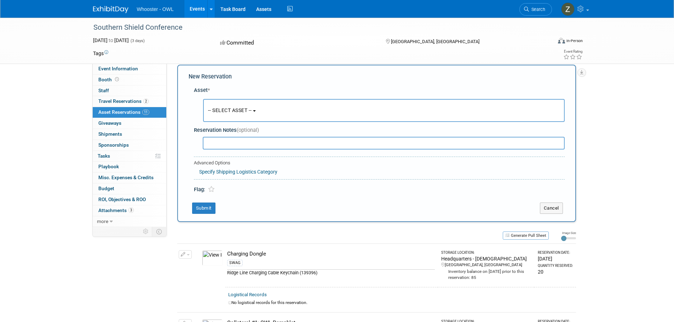
click at [221, 105] on button "-- SELECT ASSET --" at bounding box center [383, 110] width 361 height 23
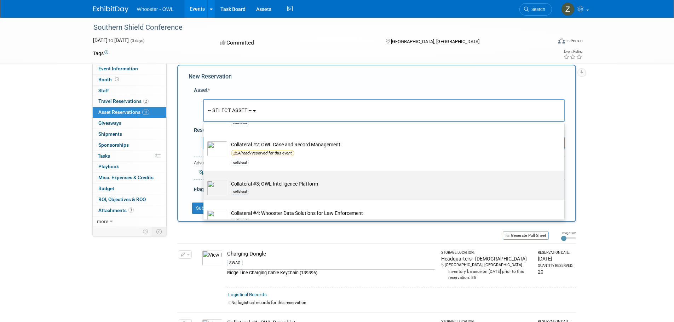
scroll to position [106, 0]
click at [272, 186] on td "Collateral #3: OWL Intelligence Platform collateral" at bounding box center [388, 188] width 322 height 16
click at [204, 179] on input "Collateral #3: OWL Intelligence Platform collateral" at bounding box center [202, 176] width 5 height 5
select select "10726645"
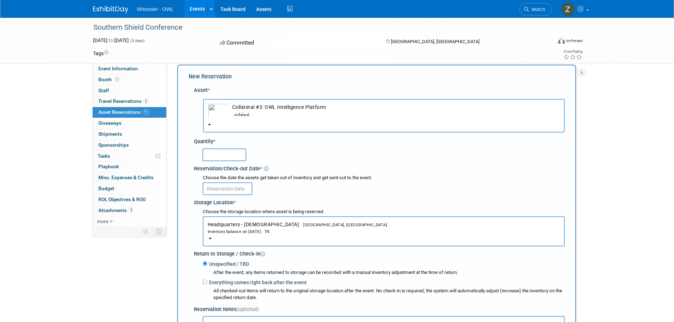
click at [232, 156] on input "text" at bounding box center [224, 154] width 44 height 13
type input "25"
click at [246, 190] on input "text" at bounding box center [227, 188] width 49 height 13
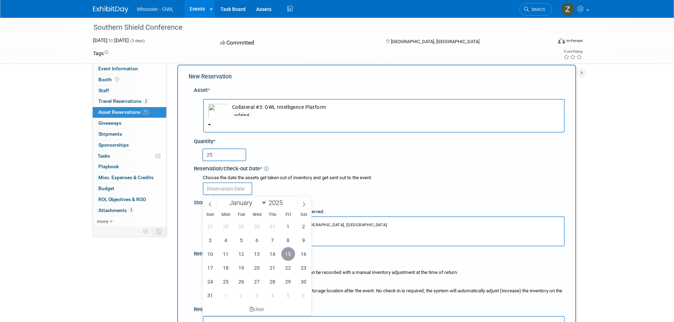
click at [285, 251] on span "15" at bounding box center [288, 254] width 14 height 14
type input "Aug 15, 2025"
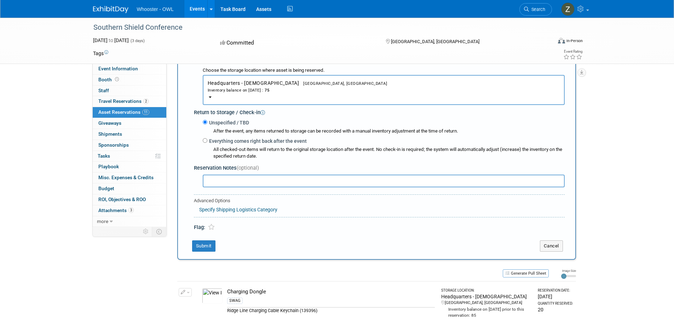
scroll to position [185, 0]
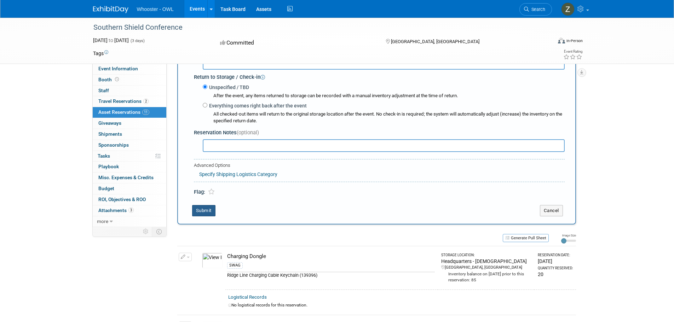
click at [206, 215] on button "Submit" at bounding box center [203, 210] width 23 height 11
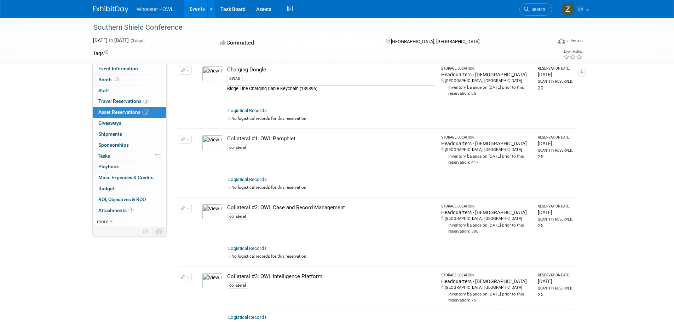
scroll to position [0, 0]
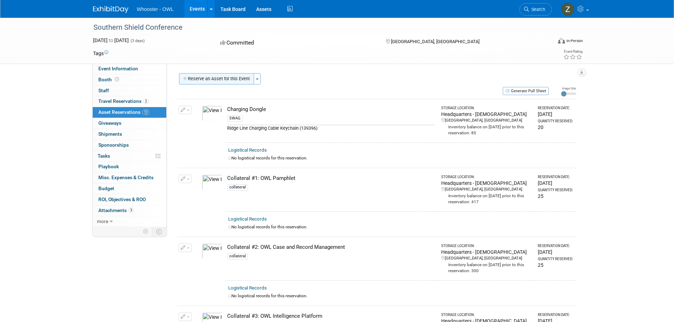
click at [215, 79] on button "Reserve an Asset for this Event" at bounding box center [216, 78] width 75 height 11
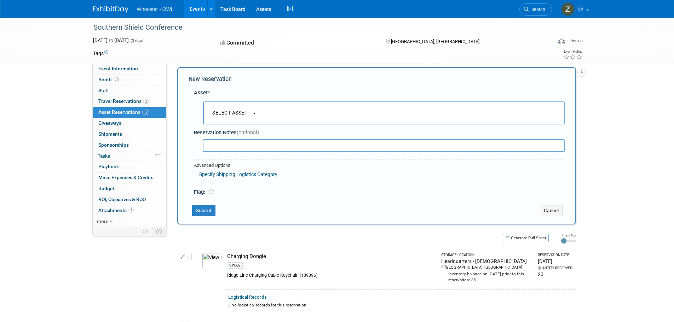
scroll to position [8, 0]
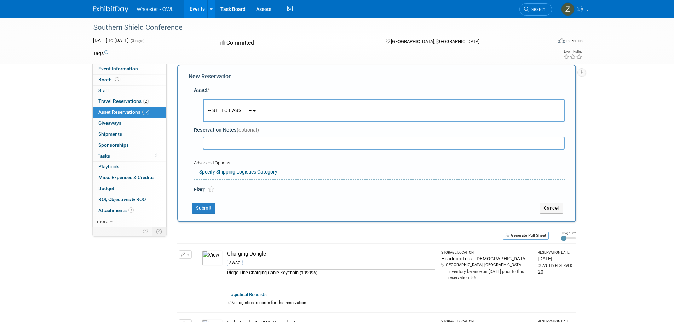
click at [225, 115] on button "-- SELECT ASSET --" at bounding box center [383, 110] width 361 height 23
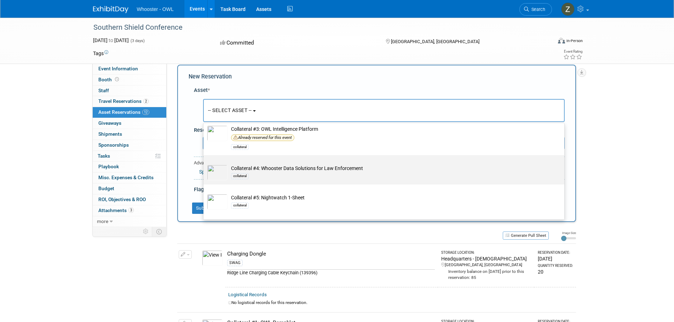
scroll to position [177, 0]
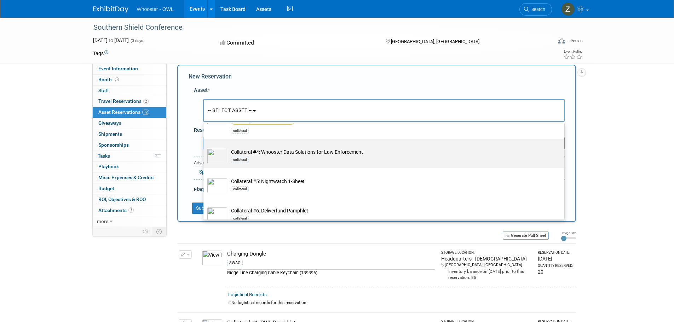
click at [268, 153] on td "Collateral #4: Whooster Data Solutions for Law Enforcement collateral" at bounding box center [388, 156] width 322 height 16
click at [204, 147] on input "Collateral #4: Whooster Data Solutions for Law Enforcement collateral" at bounding box center [202, 145] width 5 height 5
select select "10726644"
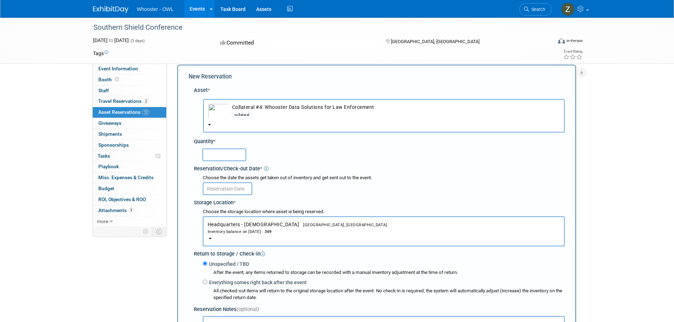
click at [235, 157] on input "text" at bounding box center [224, 154] width 44 height 13
type input "25"
click at [231, 191] on input "text" at bounding box center [227, 188] width 49 height 13
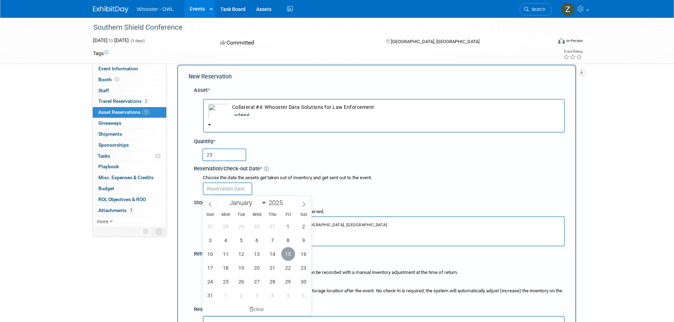
click at [290, 254] on span "15" at bounding box center [288, 254] width 14 height 14
type input "Aug 15, 2025"
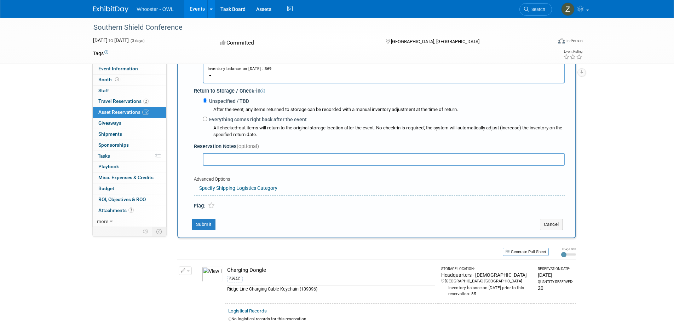
scroll to position [185, 0]
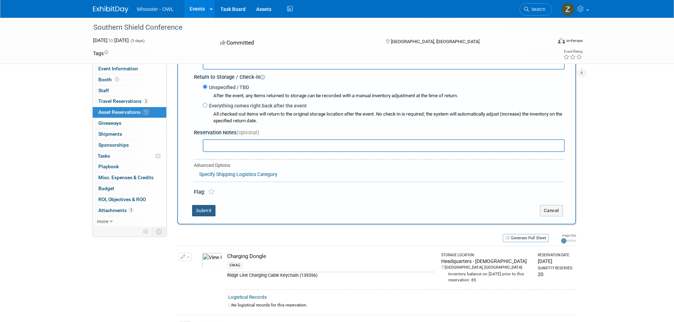
click at [203, 209] on button "Submit" at bounding box center [203, 210] width 23 height 11
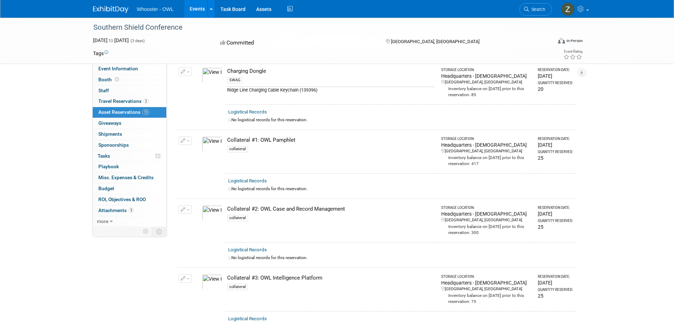
scroll to position [0, 0]
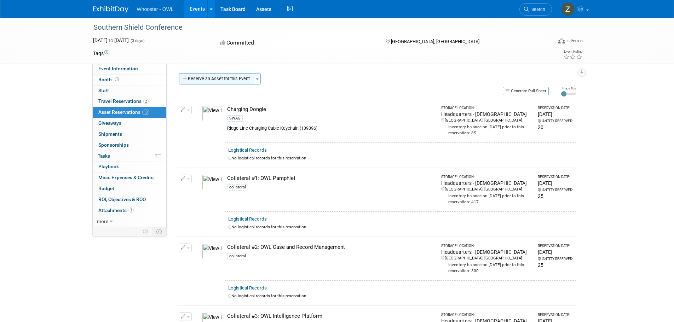
click at [212, 83] on button "Reserve an Asset for this Event" at bounding box center [216, 78] width 75 height 11
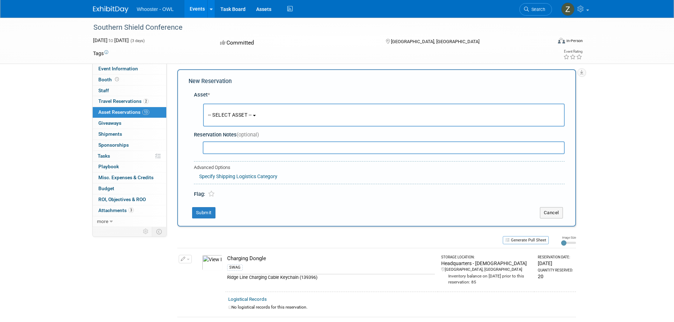
scroll to position [8, 0]
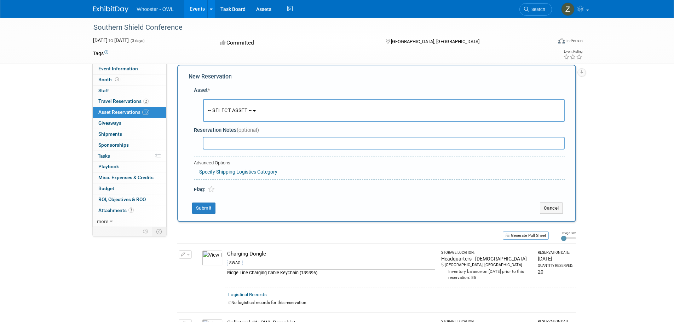
drag, startPoint x: 235, startPoint y: 109, endPoint x: 238, endPoint y: 112, distance: 4.8
click at [235, 109] on span "-- SELECT ASSET --" at bounding box center [230, 110] width 44 height 6
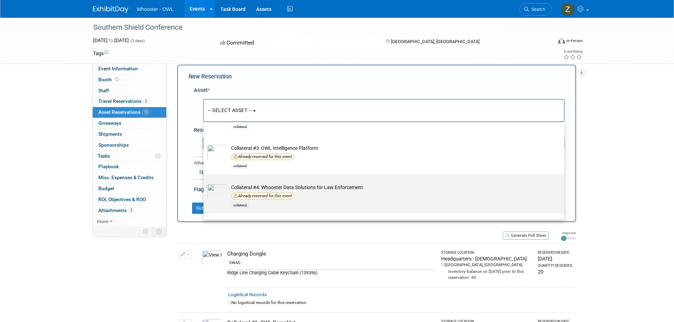
scroll to position [177, 0]
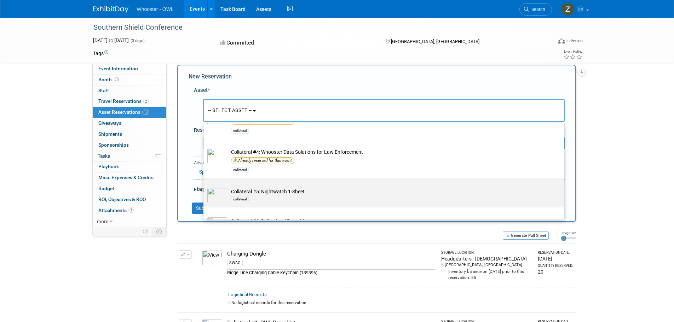
click at [280, 193] on td "Collateral #5: Nightwatch 1-Sheet collateral" at bounding box center [388, 196] width 322 height 16
click at [204, 187] on input "Collateral #5: Nightwatch 1-Sheet collateral" at bounding box center [202, 184] width 5 height 5
select select "10727304"
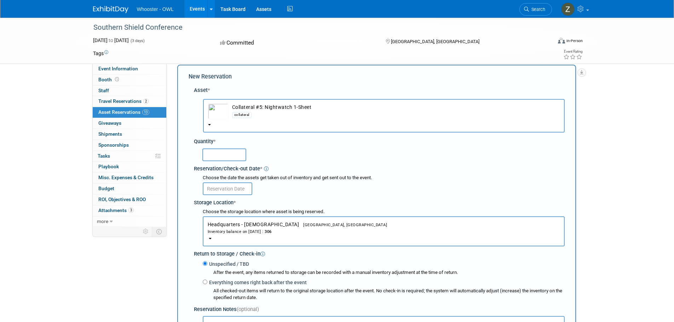
click at [220, 156] on input "text" at bounding box center [224, 154] width 44 height 13
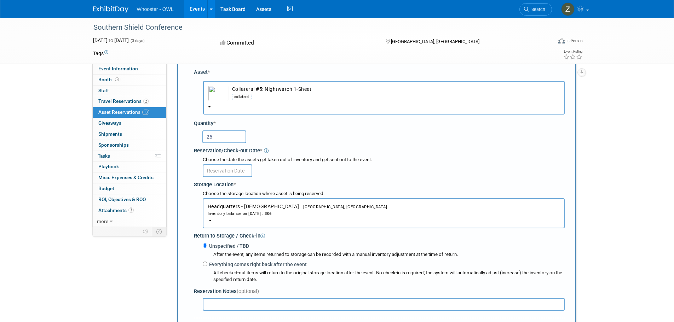
scroll to position [44, 0]
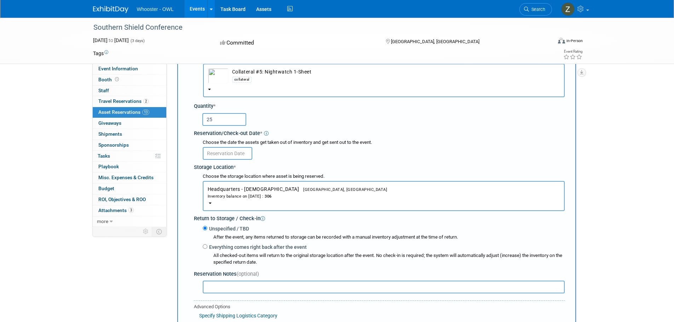
type input "25"
click at [237, 147] on input "text" at bounding box center [227, 153] width 49 height 13
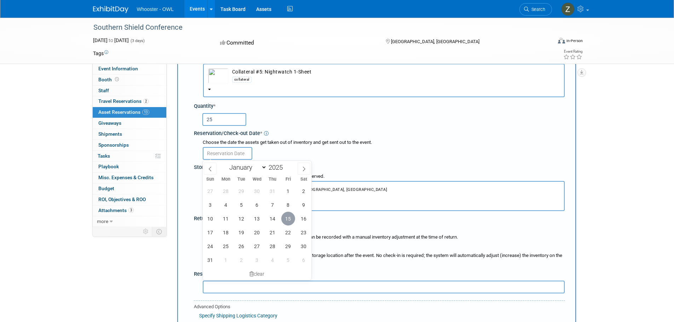
click at [292, 221] on span "15" at bounding box center [288, 219] width 14 height 14
type input "Aug 15, 2025"
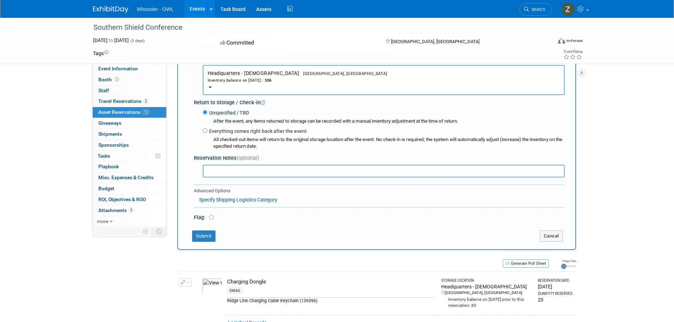
scroll to position [185, 0]
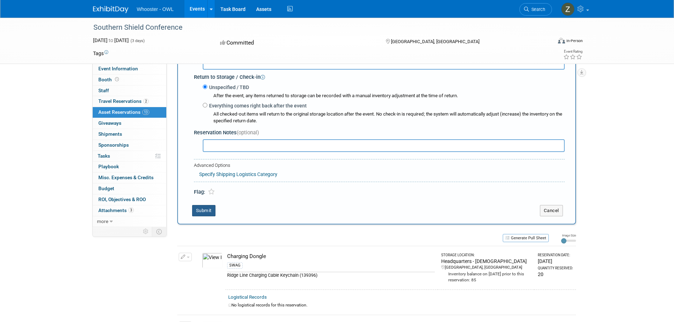
click at [209, 211] on button "Submit" at bounding box center [203, 210] width 23 height 11
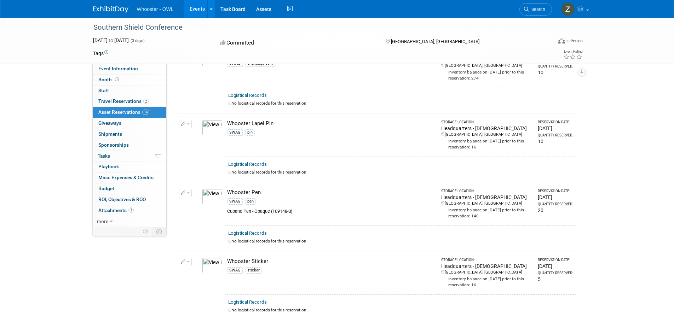
scroll to position [813, 0]
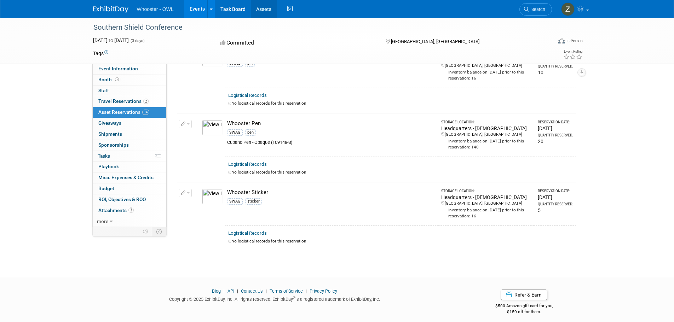
click at [268, 7] on link "Assets" at bounding box center [264, 9] width 26 height 18
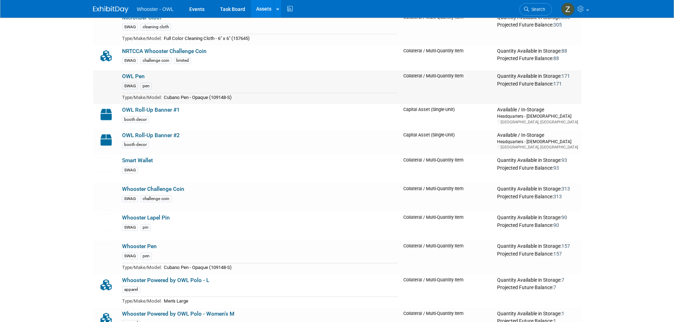
scroll to position [389, 0]
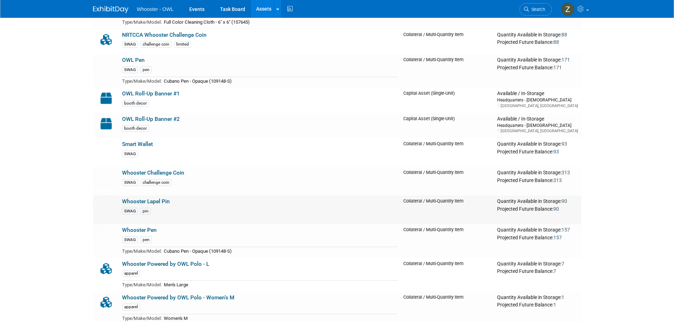
click at [157, 204] on link "Whooster Lapel Pin" at bounding box center [146, 201] width 48 height 6
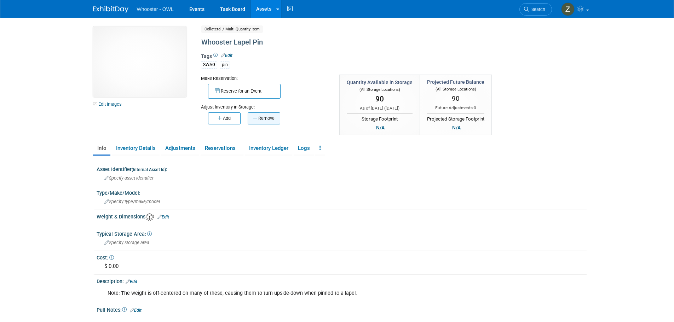
click at [260, 117] on button "Remove" at bounding box center [263, 118] width 33 height 12
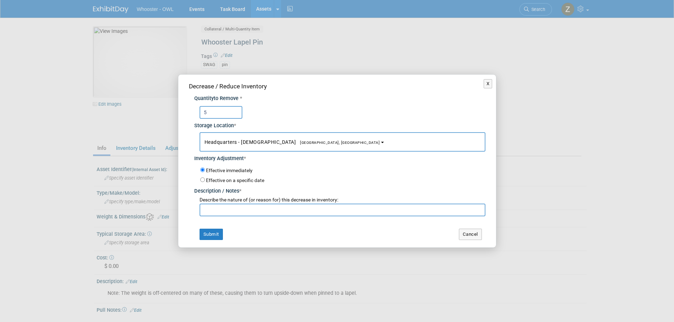
type input "5"
click at [235, 209] on input "text" at bounding box center [342, 210] width 286 height 13
drag, startPoint x: 246, startPoint y: 212, endPoint x: 192, endPoint y: 207, distance: 53.6
click at [193, 207] on div "Quantity to Remove * 5 Storage Location * Headquarters - Buda<span style="font-…" at bounding box center [337, 154] width 296 height 126
type input "For Focus Group"
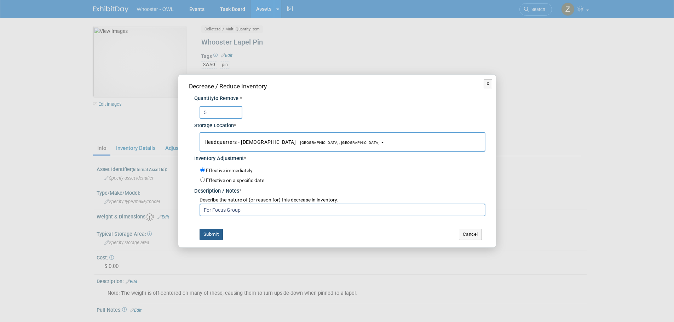
click at [212, 232] on button "Submit" at bounding box center [210, 234] width 23 height 11
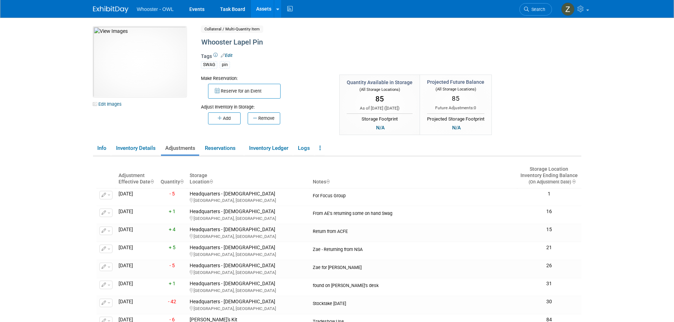
click at [258, 6] on link "Assets" at bounding box center [264, 9] width 26 height 18
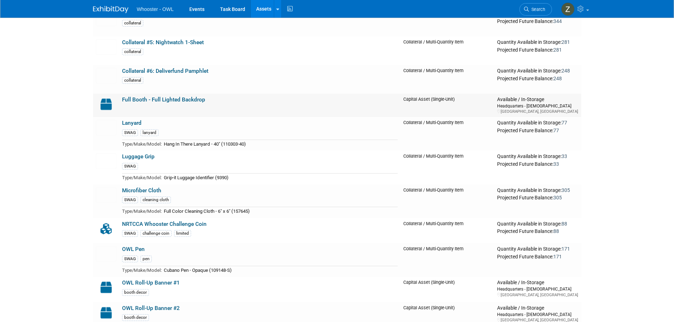
scroll to position [212, 0]
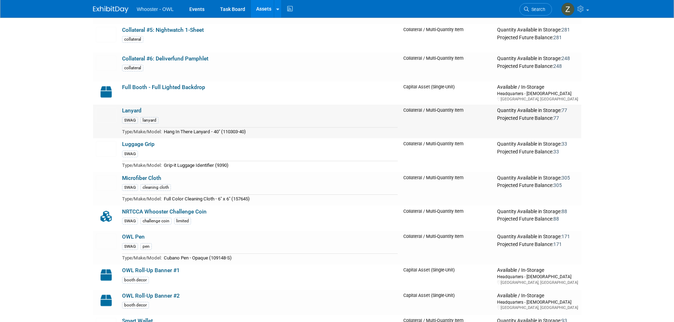
click at [132, 111] on link "Lanyard" at bounding box center [131, 110] width 19 height 6
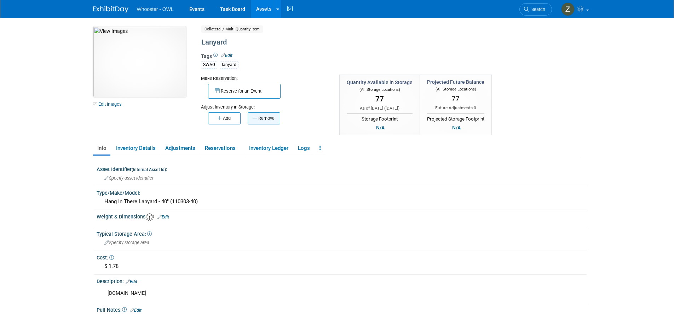
click at [267, 116] on button "Remove" at bounding box center [263, 118] width 33 height 12
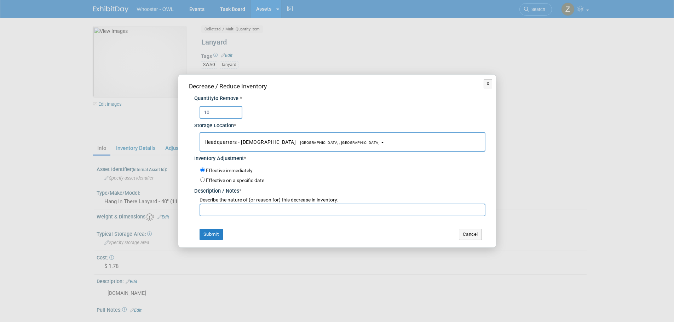
type input "10"
click at [239, 210] on input "text" at bounding box center [342, 210] width 286 height 13
paste input "For Focus Group"
type input "For Focus Group"
click at [211, 234] on button "Submit" at bounding box center [210, 234] width 23 height 11
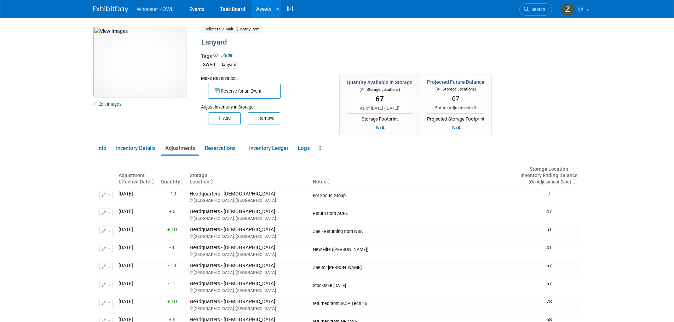
click at [264, 8] on link "Assets" at bounding box center [264, 9] width 26 height 18
